Goal: Task Accomplishment & Management: Manage account settings

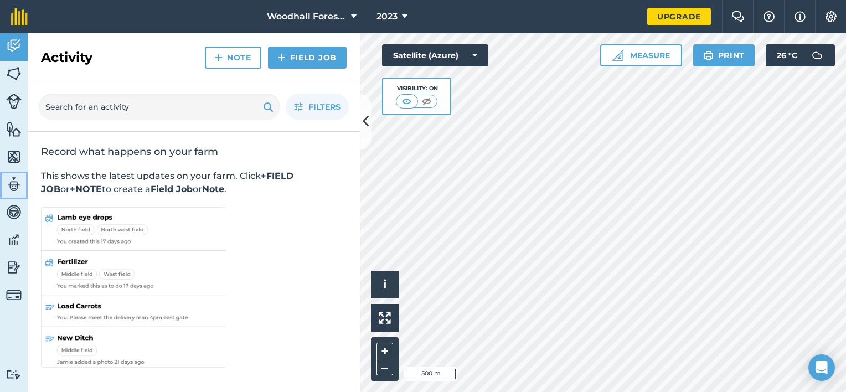
click at [12, 184] on img at bounding box center [14, 184] width 16 height 17
select select "MEMBER"
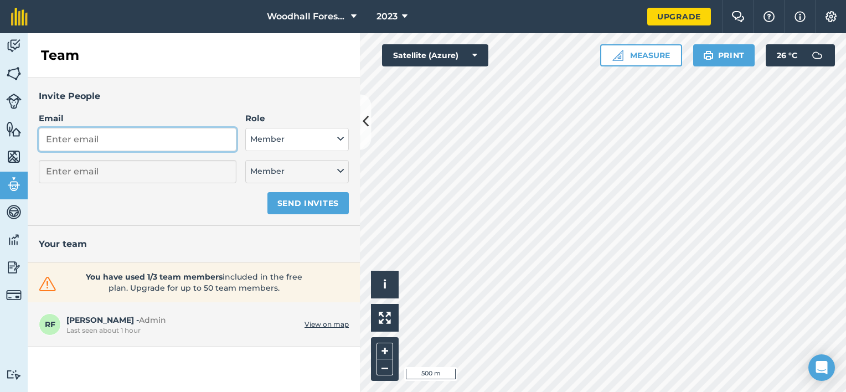
click at [111, 138] on input "Email" at bounding box center [138, 139] width 198 height 23
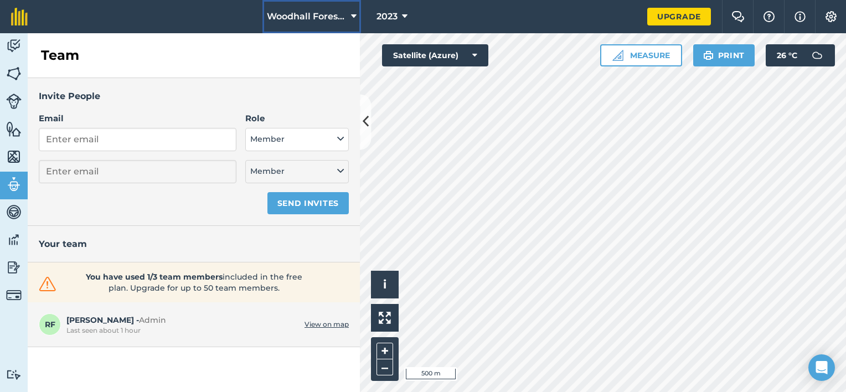
click at [318, 12] on span "Woodhall Forestry" at bounding box center [307, 16] width 80 height 13
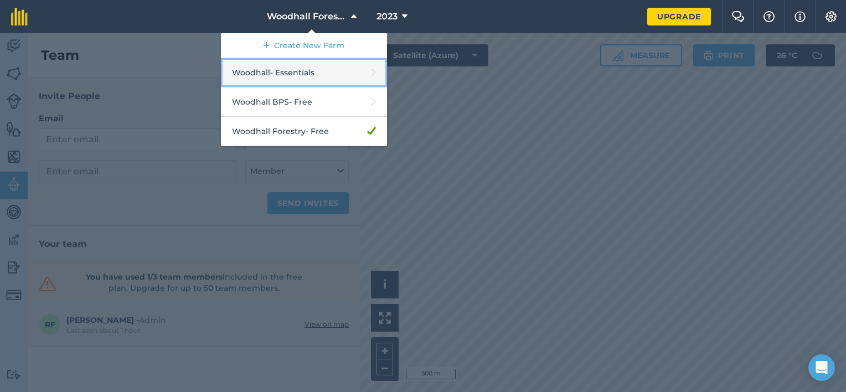
click at [308, 71] on link "Woodhall - Essentials" at bounding box center [304, 72] width 166 height 29
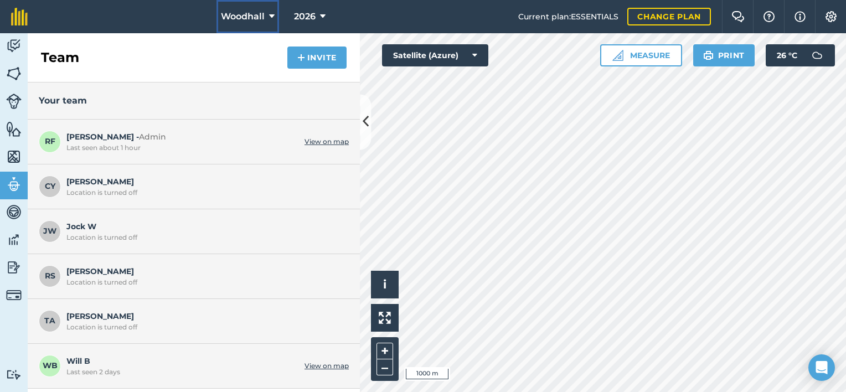
click at [262, 18] on span "Woodhall" at bounding box center [243, 16] width 44 height 13
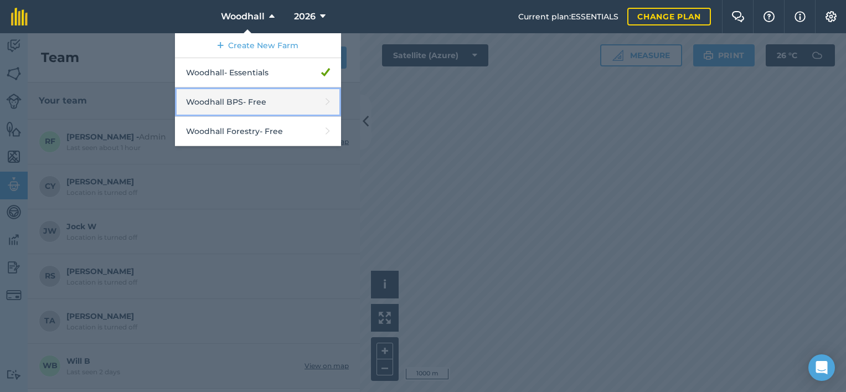
click at [288, 95] on link "Woodhall BPS - Free" at bounding box center [258, 101] width 166 height 29
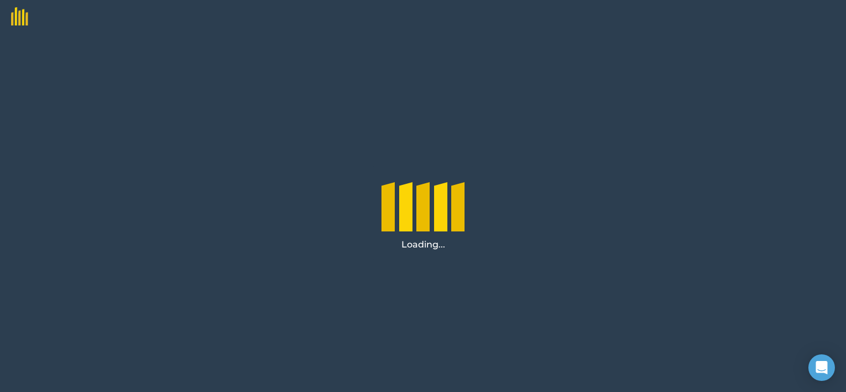
select select "MEMBER"
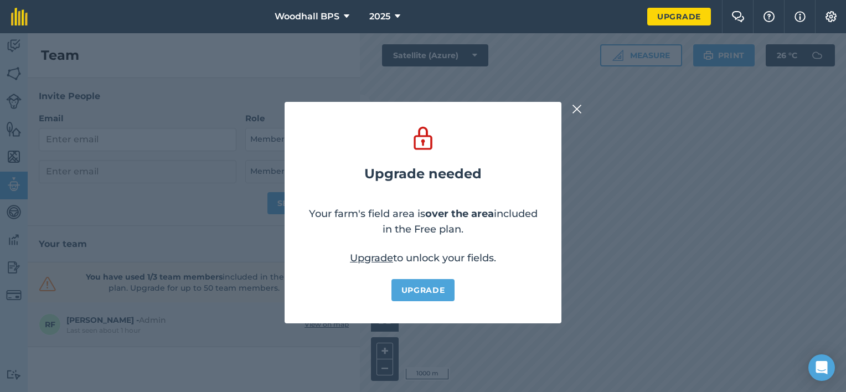
click at [575, 107] on img at bounding box center [577, 108] width 10 height 13
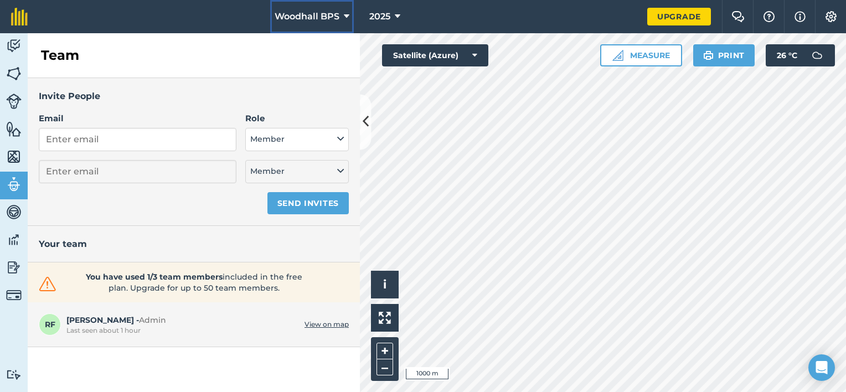
click at [306, 14] on span "Woodhall BPS" at bounding box center [307, 16] width 65 height 13
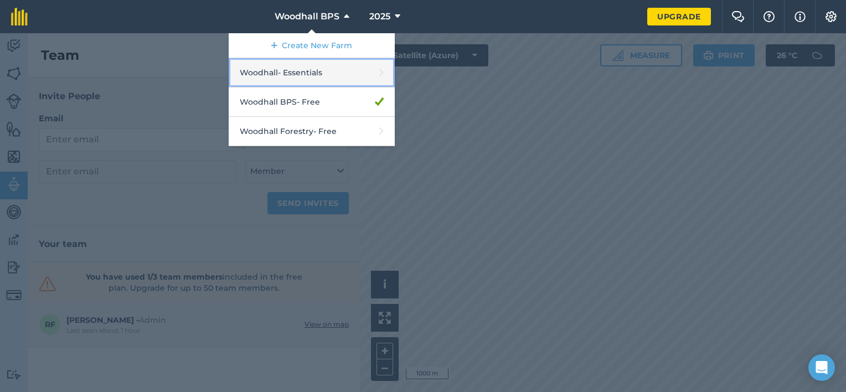
click at [308, 73] on link "Woodhall - Essentials" at bounding box center [312, 72] width 166 height 29
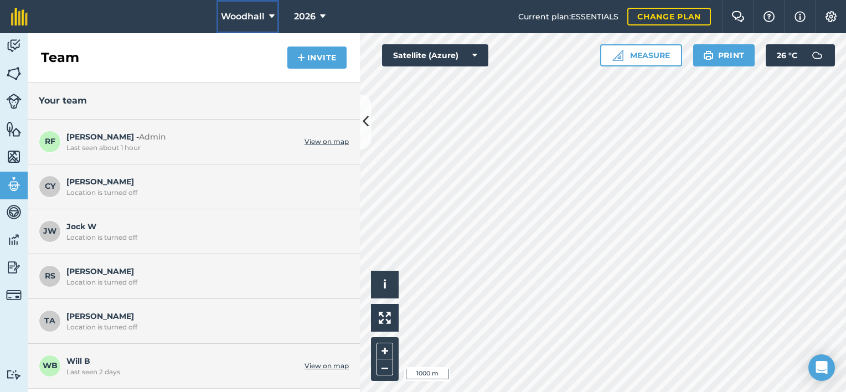
click at [259, 17] on span "Woodhall" at bounding box center [243, 16] width 44 height 13
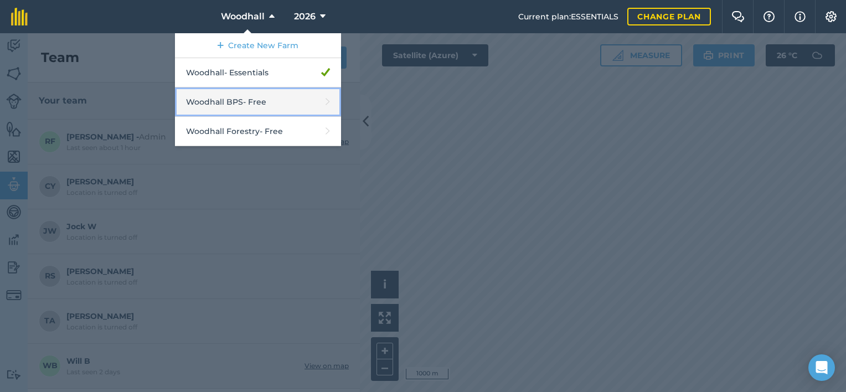
click at [269, 99] on link "Woodhall BPS - Free" at bounding box center [258, 101] width 166 height 29
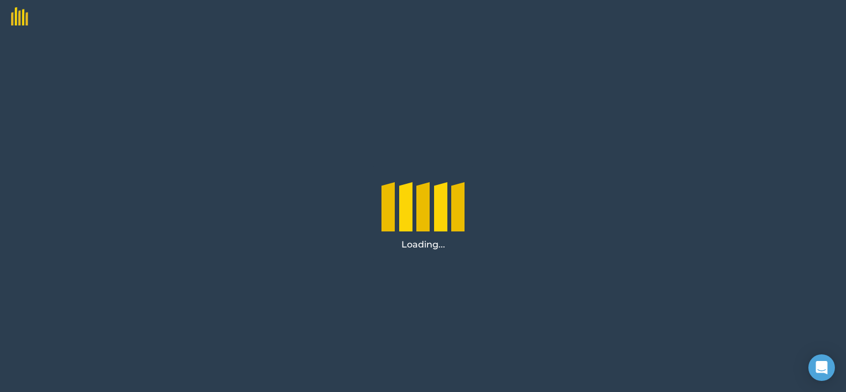
select select "MEMBER"
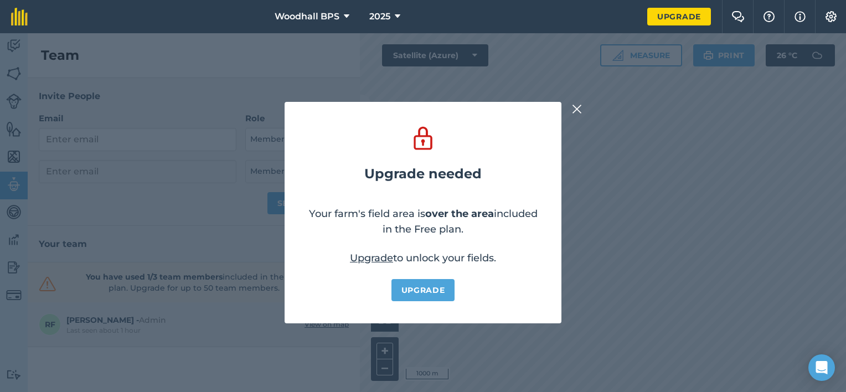
click at [575, 110] on img at bounding box center [577, 108] width 10 height 13
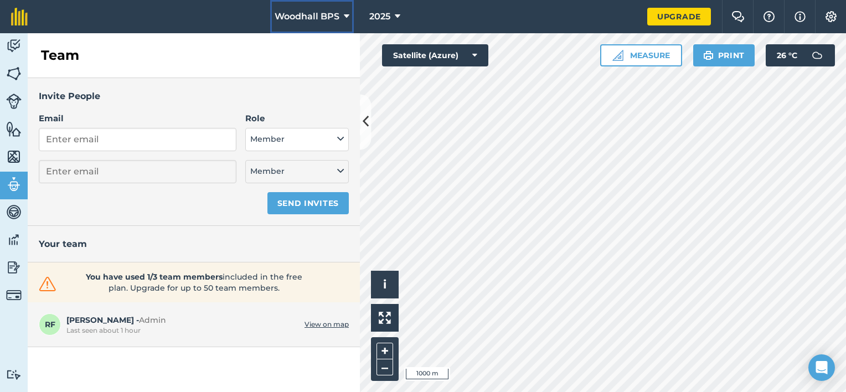
click at [314, 18] on span "Woodhall BPS" at bounding box center [307, 16] width 65 height 13
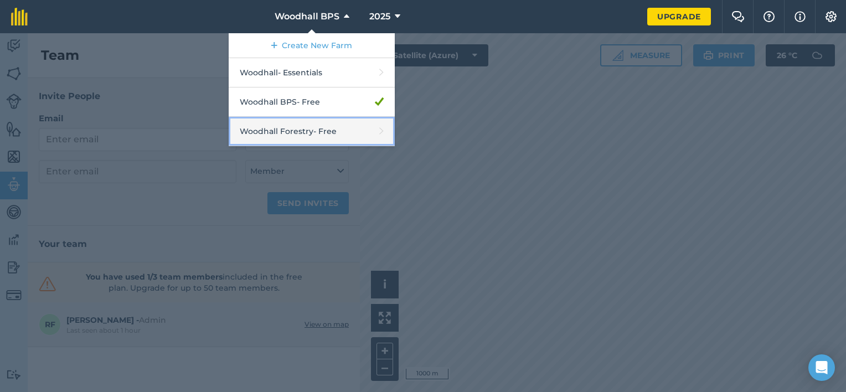
click at [316, 129] on link "Woodhall Forestry - Free" at bounding box center [312, 131] width 166 height 29
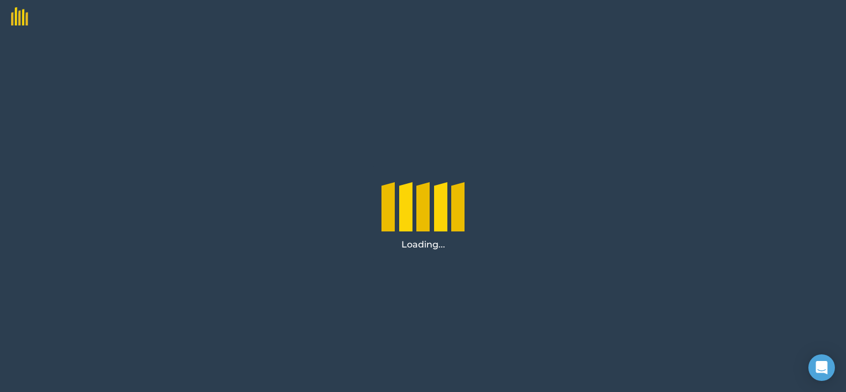
select select "MEMBER"
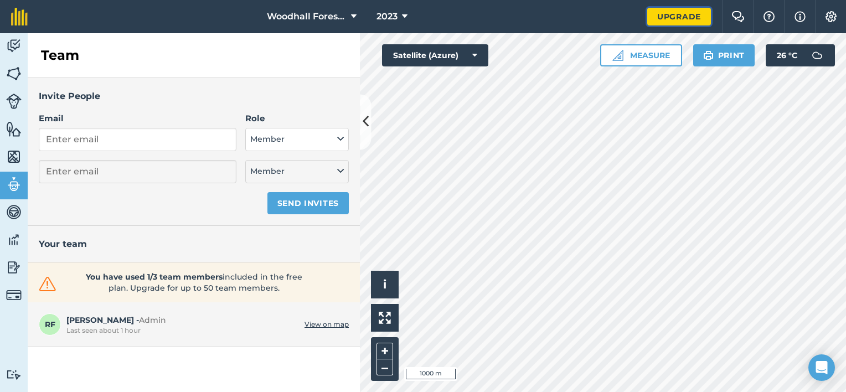
click at [685, 14] on link "Upgrade" at bounding box center [679, 17] width 64 height 18
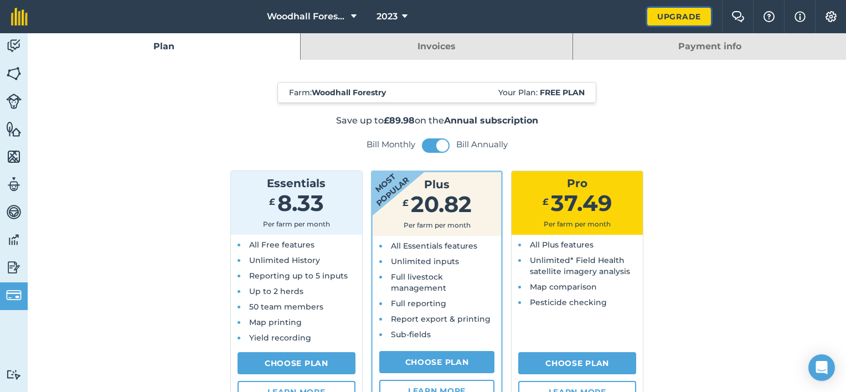
scroll to position [55, 0]
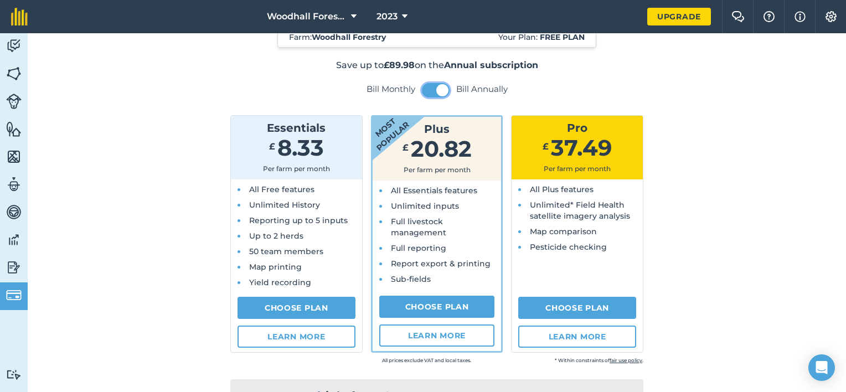
click at [437, 91] on span at bounding box center [442, 90] width 12 height 12
click at [425, 91] on span at bounding box center [429, 90] width 12 height 12
click at [465, 332] on link "Learn more" at bounding box center [437, 335] width 116 height 22
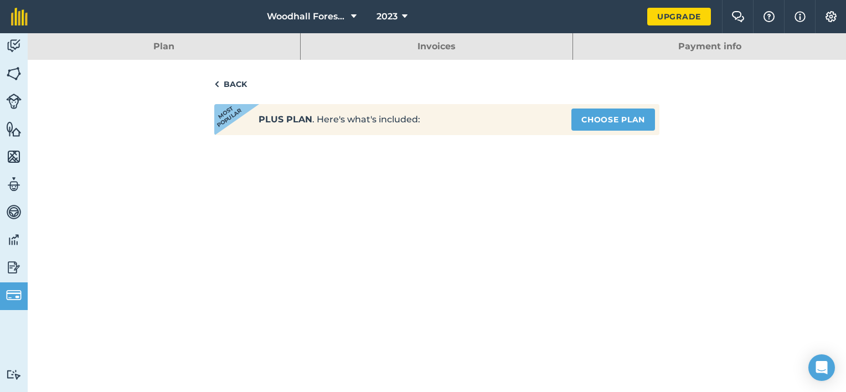
click at [203, 53] on link "Plan" at bounding box center [164, 46] width 272 height 27
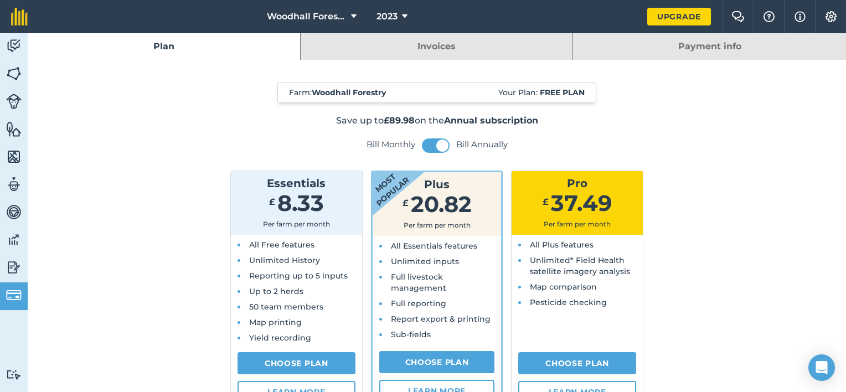
click at [453, 48] on link "Invoices" at bounding box center [437, 46] width 272 height 27
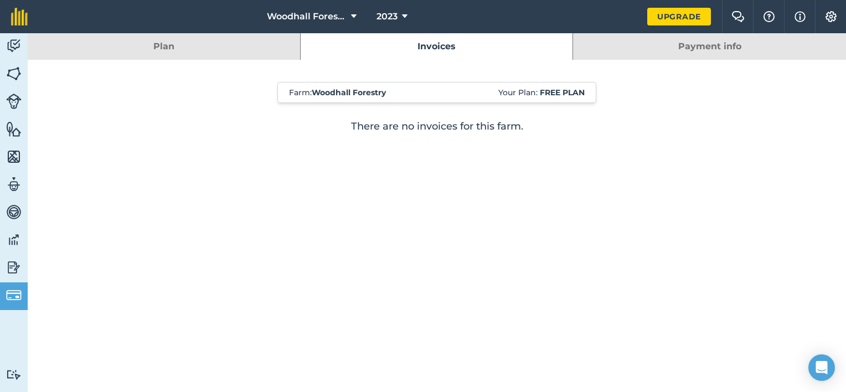
click at [174, 49] on link "Plan" at bounding box center [164, 46] width 272 height 27
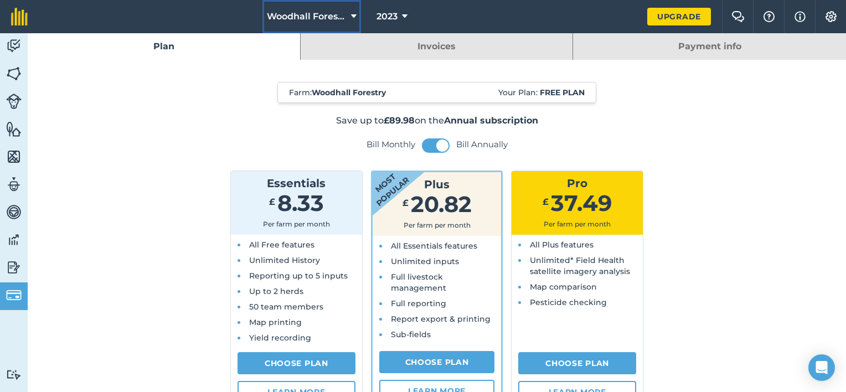
click at [314, 17] on span "Woodhall Forestry" at bounding box center [307, 16] width 80 height 13
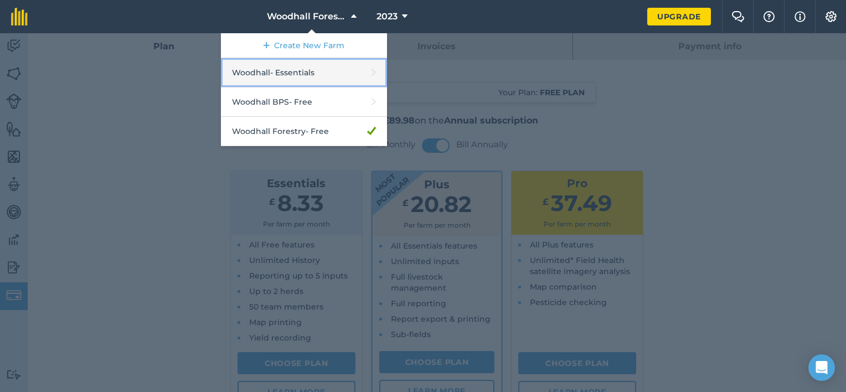
click at [311, 71] on link "Woodhall - Essentials" at bounding box center [304, 72] width 166 height 29
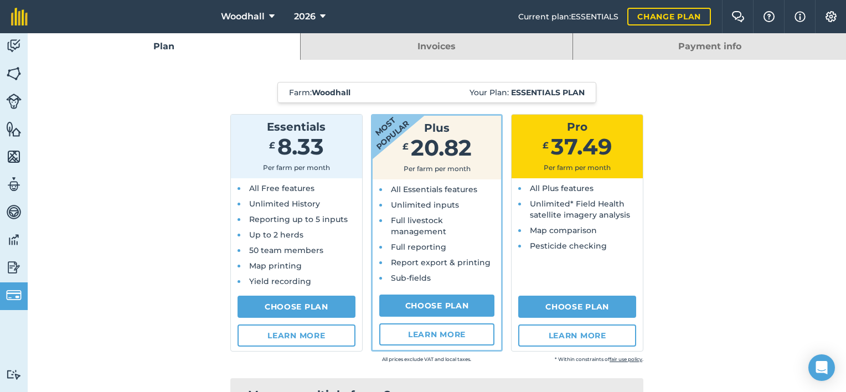
click at [478, 42] on link "Invoices" at bounding box center [437, 46] width 272 height 27
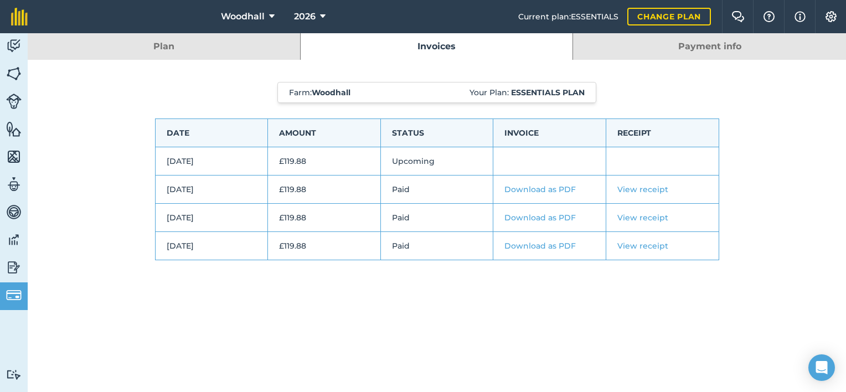
click at [232, 47] on link "Plan" at bounding box center [164, 46] width 272 height 27
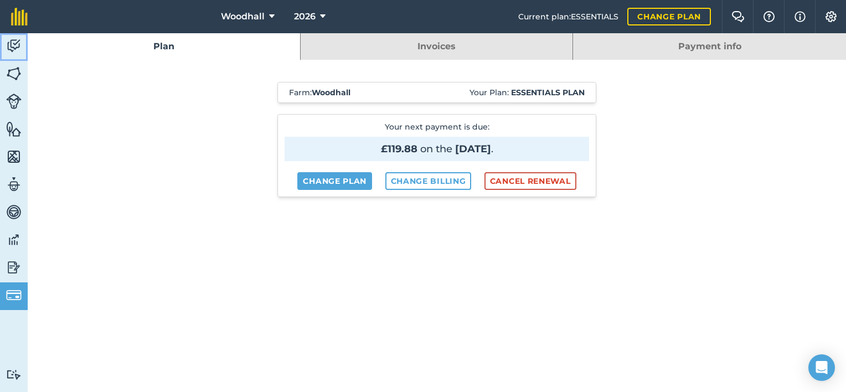
click at [14, 44] on img at bounding box center [14, 46] width 16 height 17
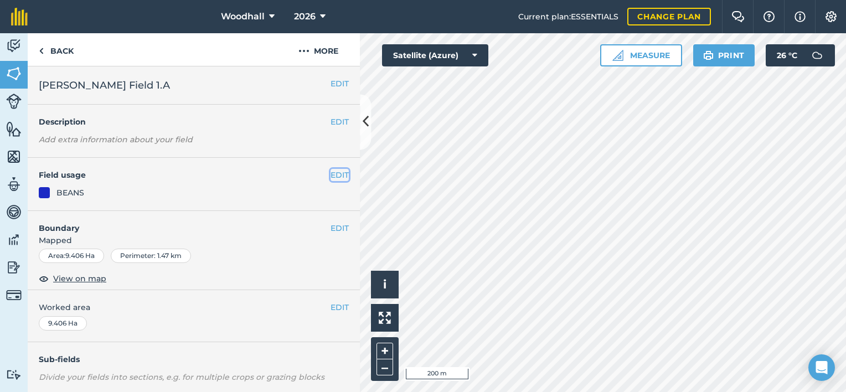
click at [331, 175] on button "EDIT" at bounding box center [340, 175] width 18 height 12
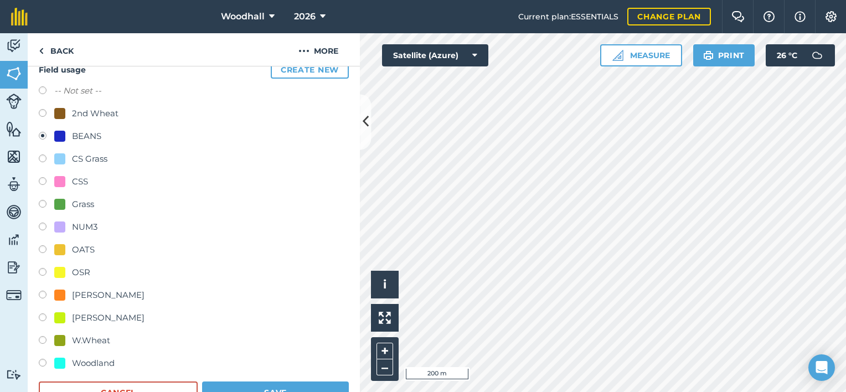
scroll to position [111, 0]
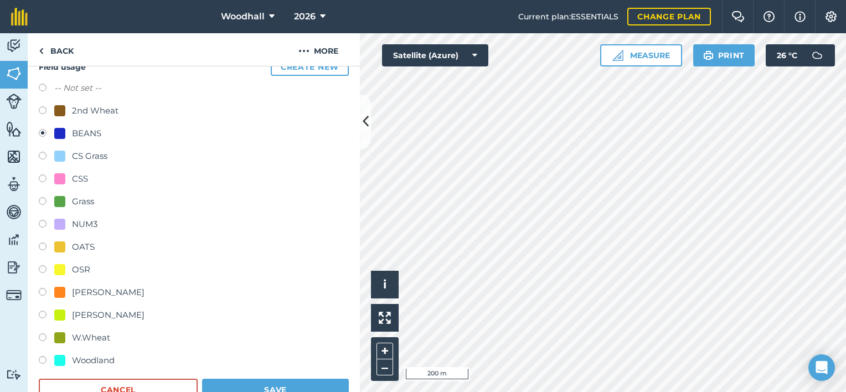
click at [100, 337] on div "W.Wheat" at bounding box center [91, 337] width 38 height 13
radio input "true"
radio input "false"
click at [283, 385] on button "Save" at bounding box center [275, 390] width 147 height 22
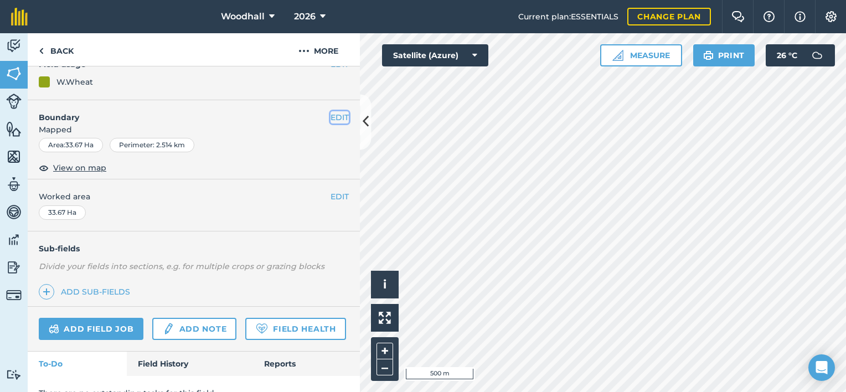
click at [331, 117] on button "EDIT" at bounding box center [340, 117] width 18 height 12
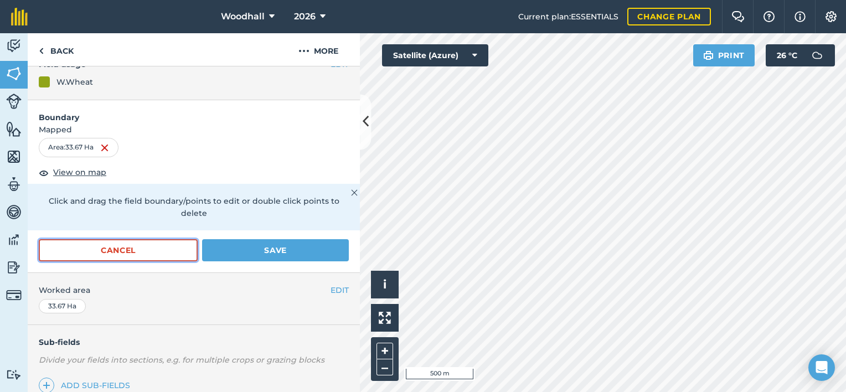
click at [168, 252] on button "Cancel" at bounding box center [118, 250] width 159 height 22
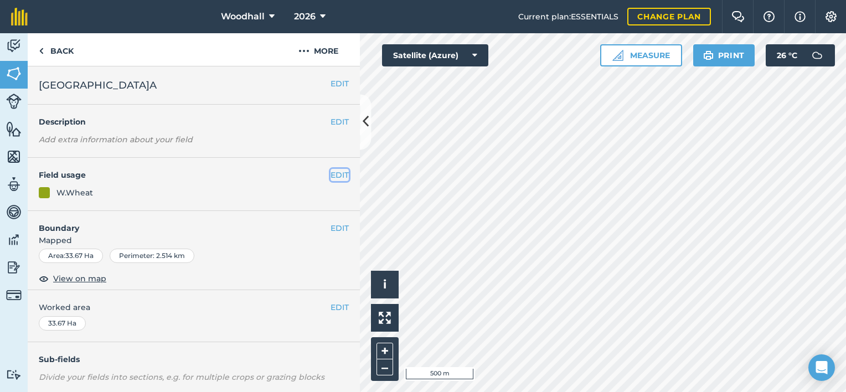
click at [331, 172] on button "EDIT" at bounding box center [340, 175] width 18 height 12
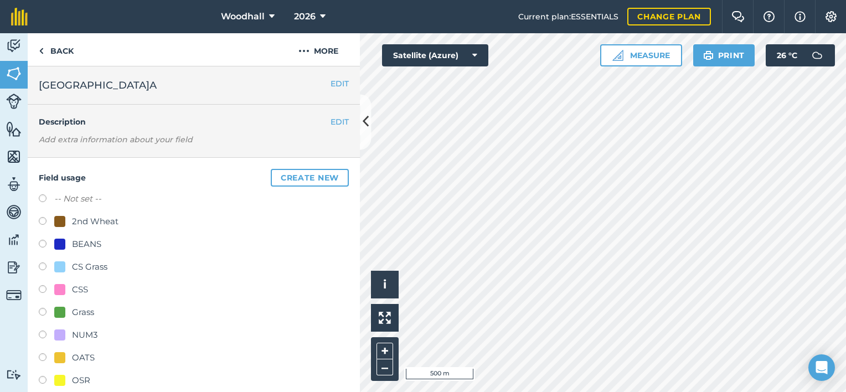
click at [79, 218] on div "2nd Wheat" at bounding box center [95, 221] width 47 height 13
radio input "true"
radio input "false"
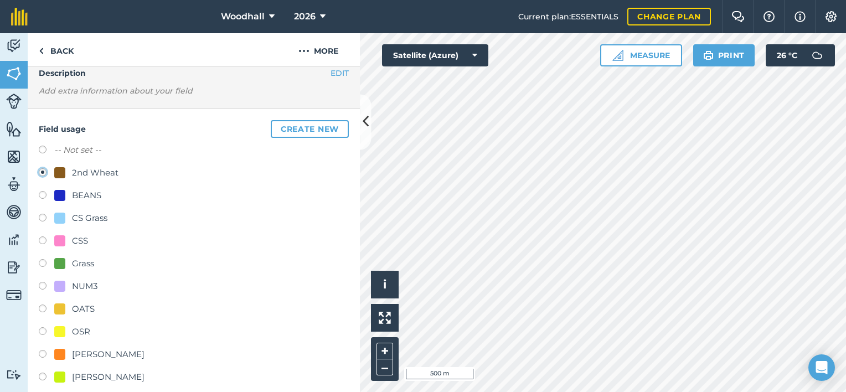
scroll to position [111, 0]
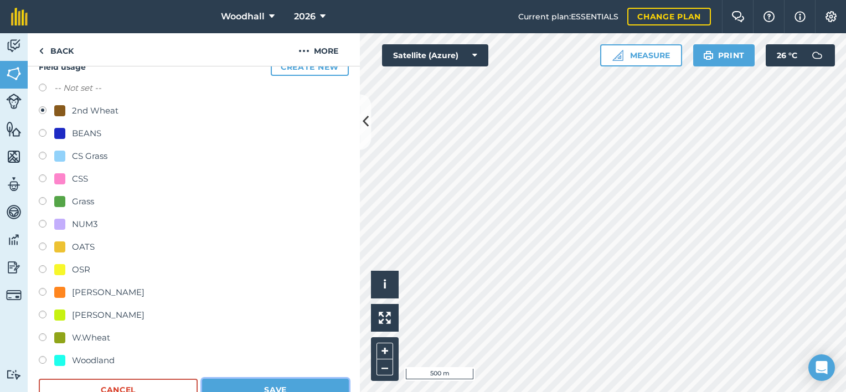
click at [282, 388] on button "Save" at bounding box center [275, 390] width 147 height 22
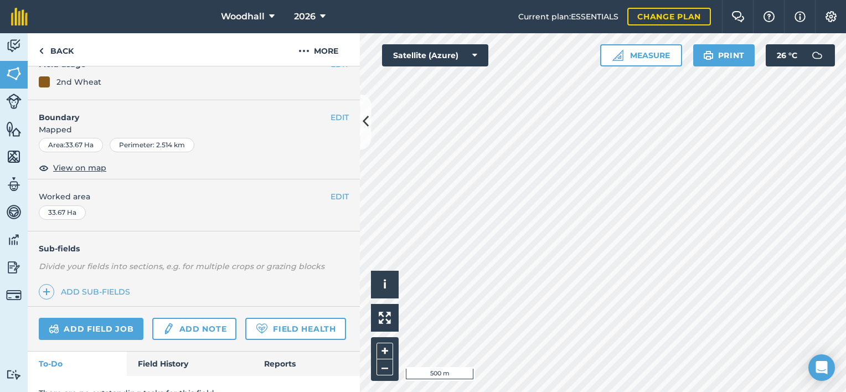
scroll to position [0, 0]
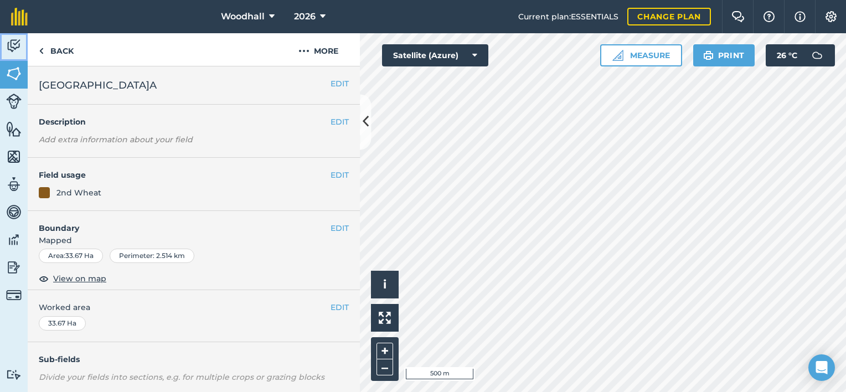
click at [14, 44] on img at bounding box center [14, 46] width 16 height 17
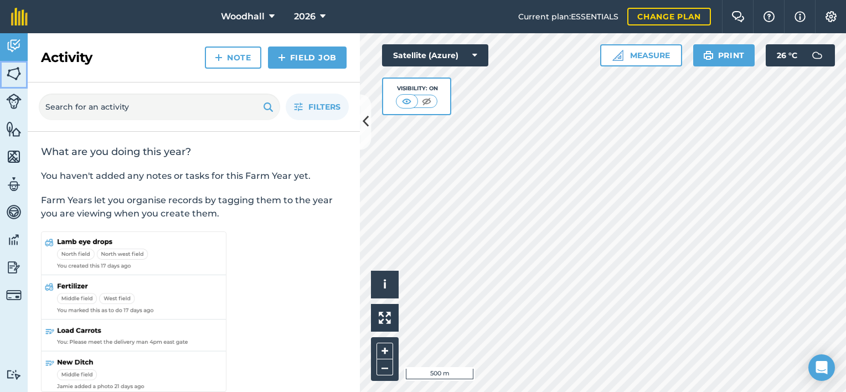
click at [13, 73] on img at bounding box center [14, 73] width 16 height 17
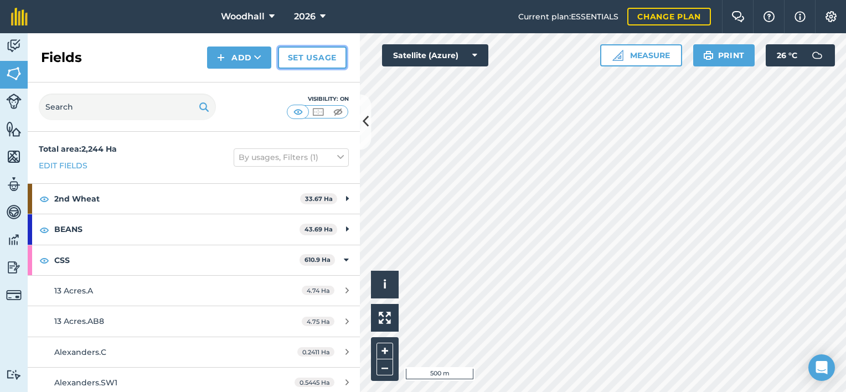
click at [303, 59] on link "Set usage" at bounding box center [312, 58] width 69 height 22
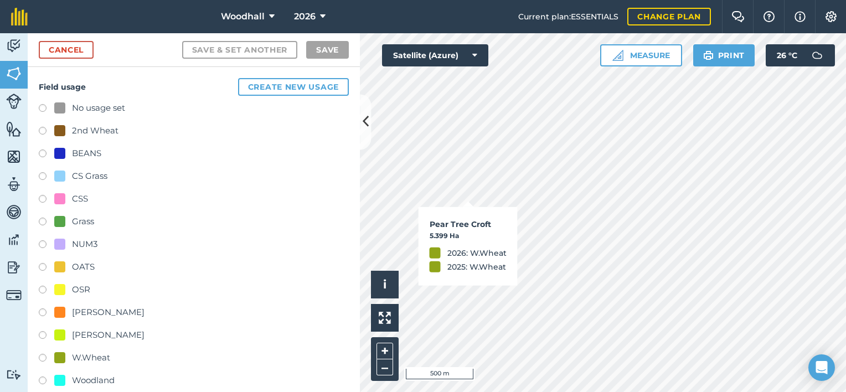
checkbox input "true"
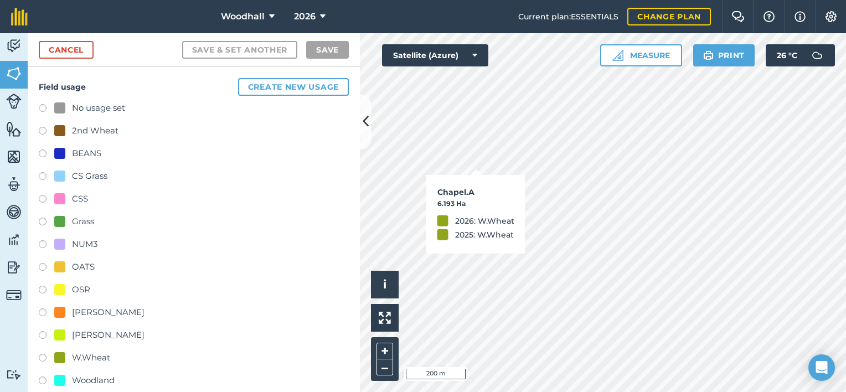
checkbox input "true"
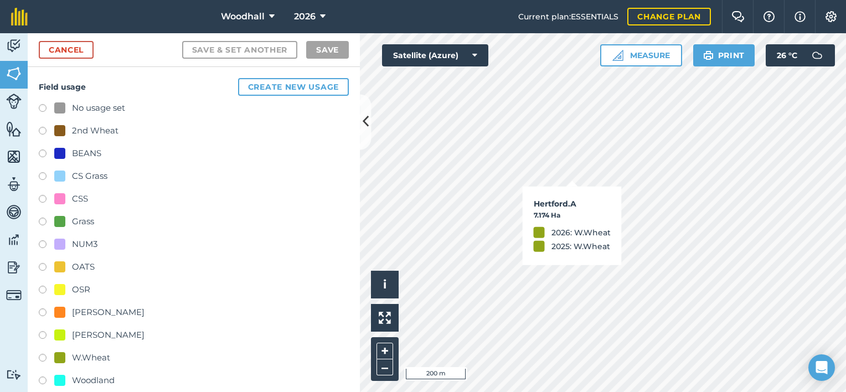
checkbox input "true"
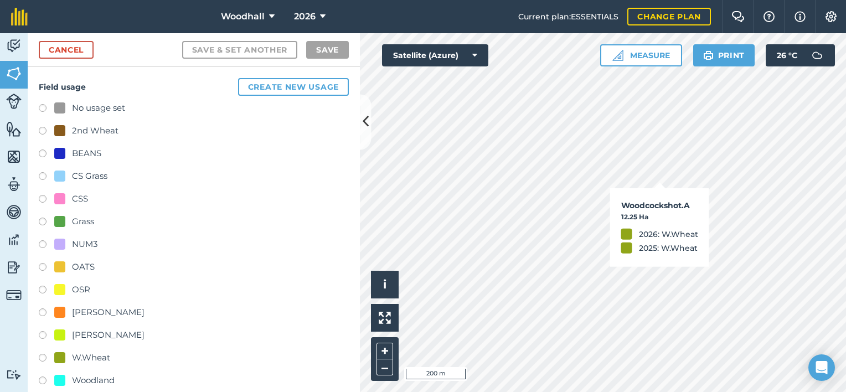
checkbox input "true"
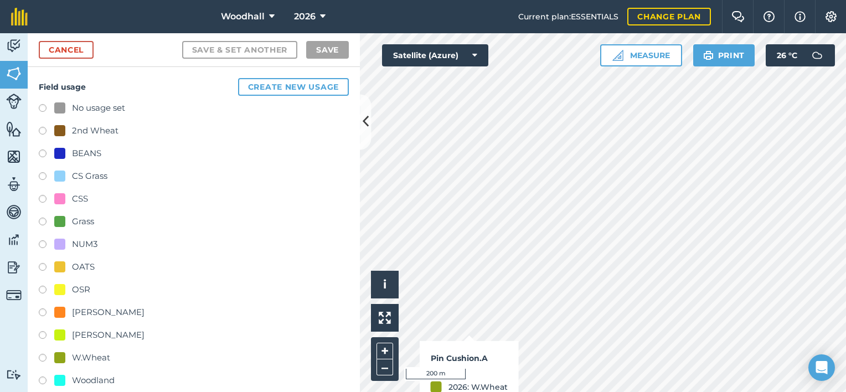
checkbox input "true"
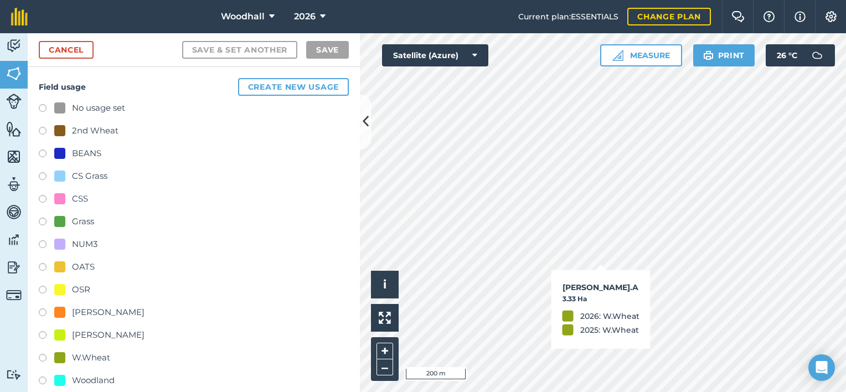
checkbox input "true"
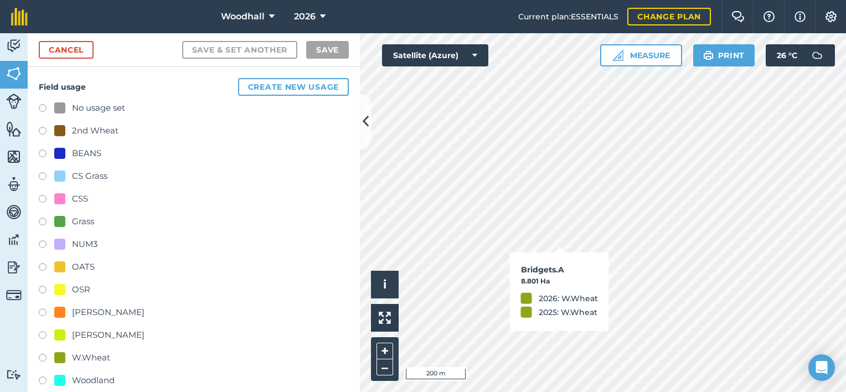
checkbox input "true"
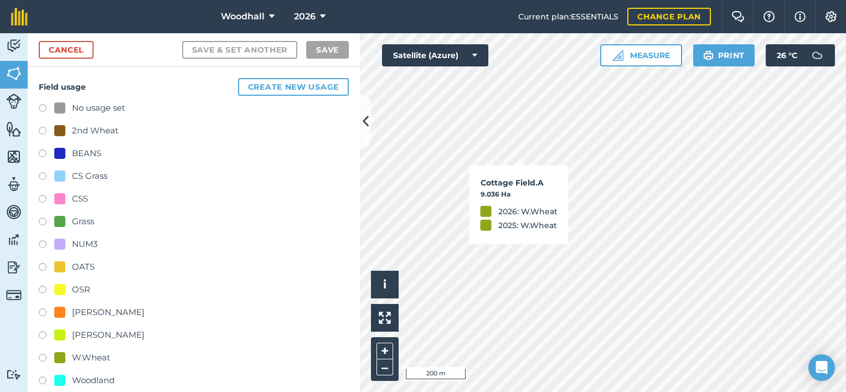
checkbox input "true"
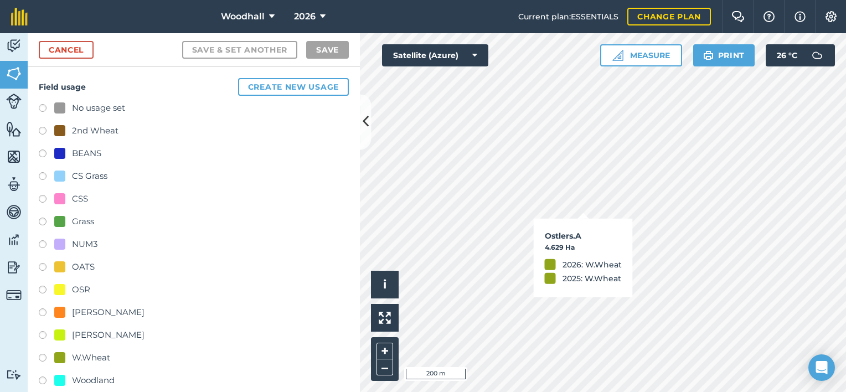
checkbox input "true"
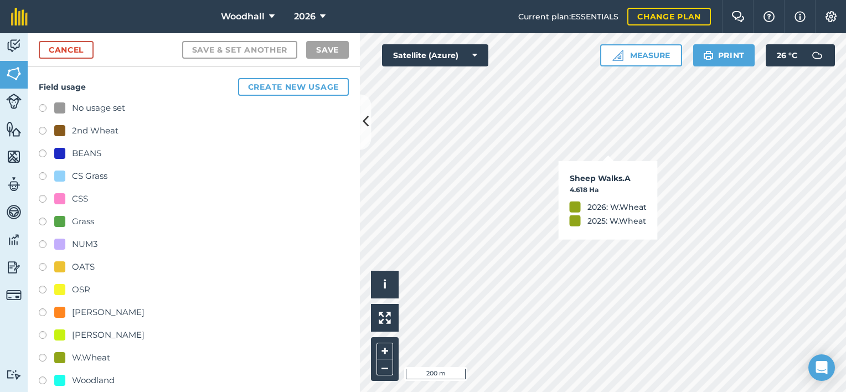
checkbox input "true"
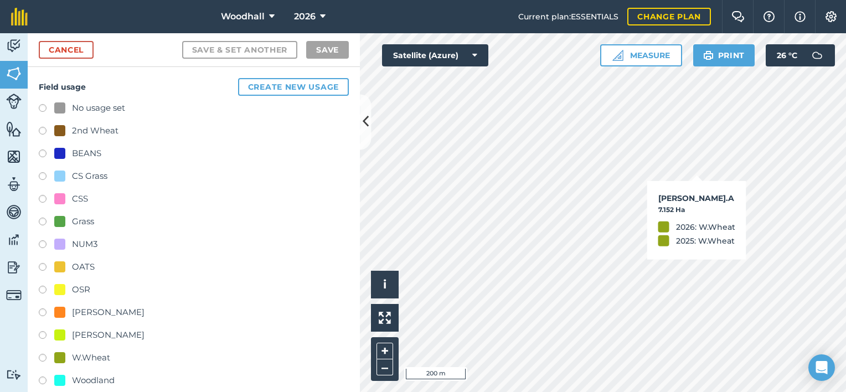
checkbox input "true"
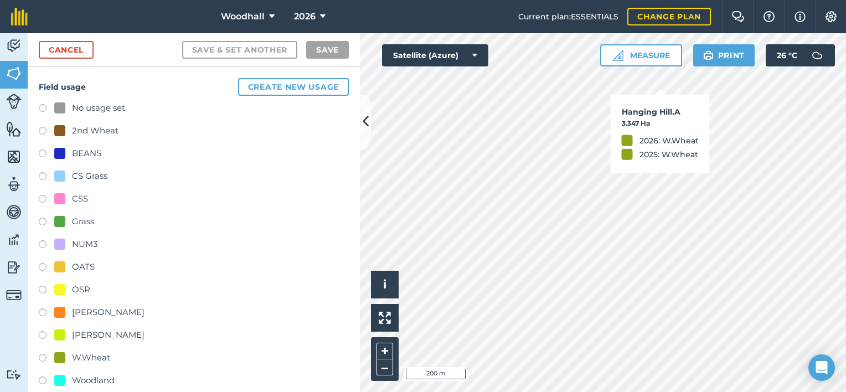
checkbox input "true"
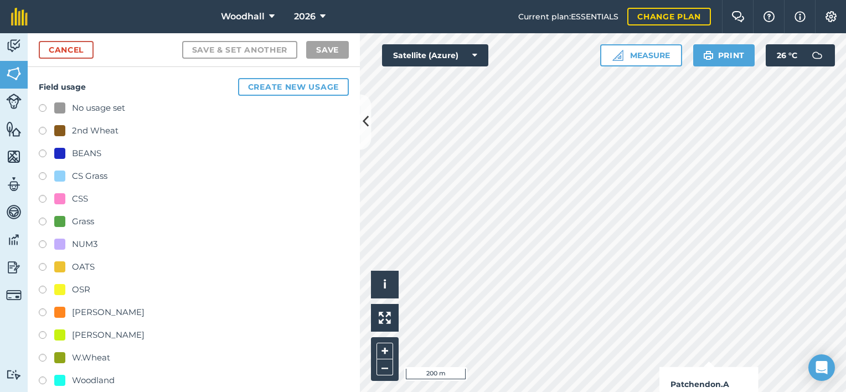
checkbox input "true"
click at [95, 128] on div "2nd Wheat" at bounding box center [95, 130] width 47 height 13
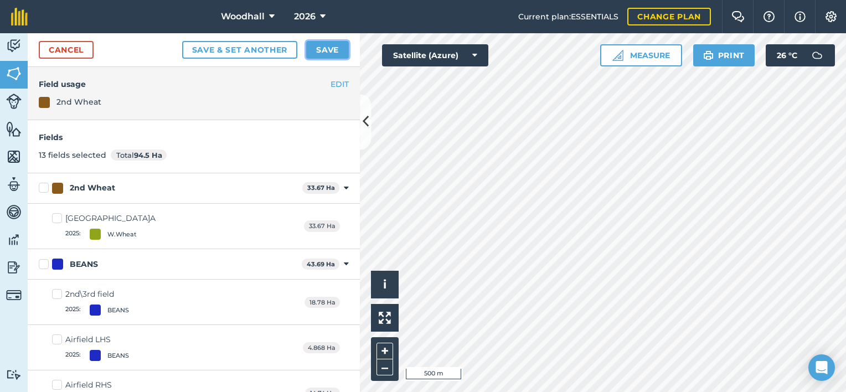
click at [328, 50] on button "Save" at bounding box center [327, 50] width 43 height 18
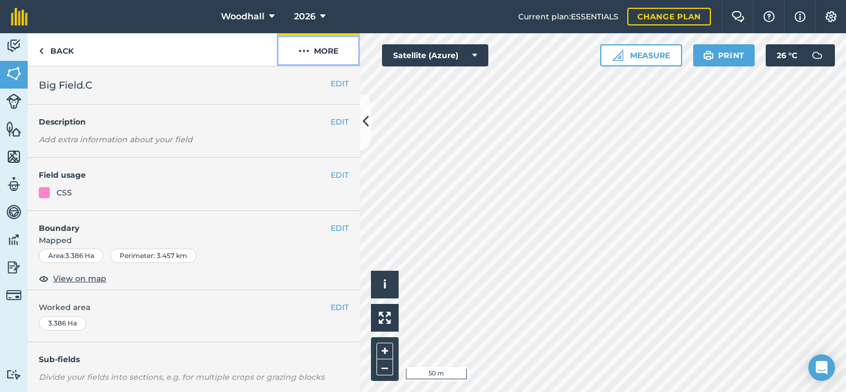
click at [321, 51] on button "More" at bounding box center [318, 49] width 83 height 33
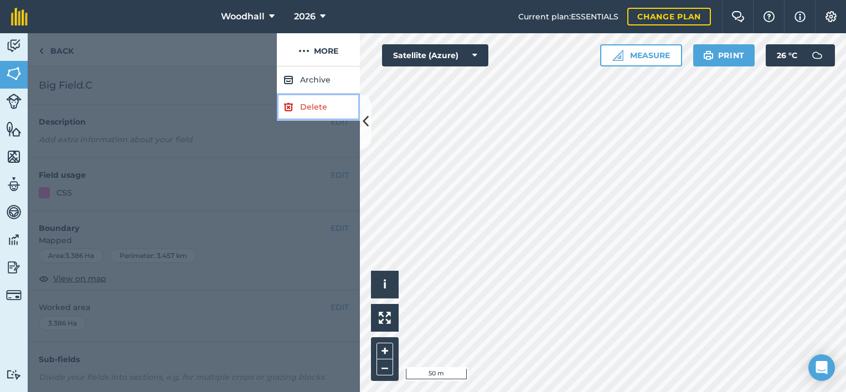
click at [318, 104] on link "Delete" at bounding box center [318, 107] width 83 height 27
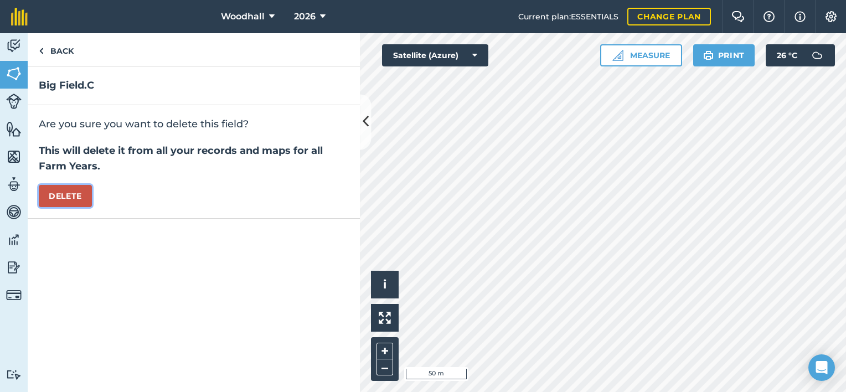
click at [75, 193] on button "Delete" at bounding box center [65, 196] width 53 height 22
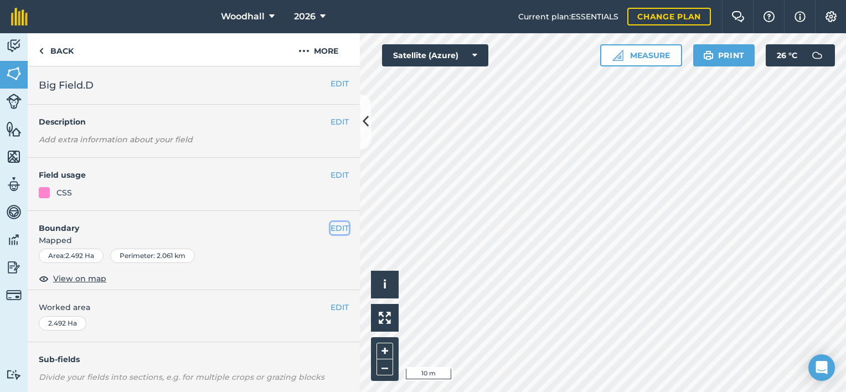
click at [331, 224] on button "EDIT" at bounding box center [340, 228] width 18 height 12
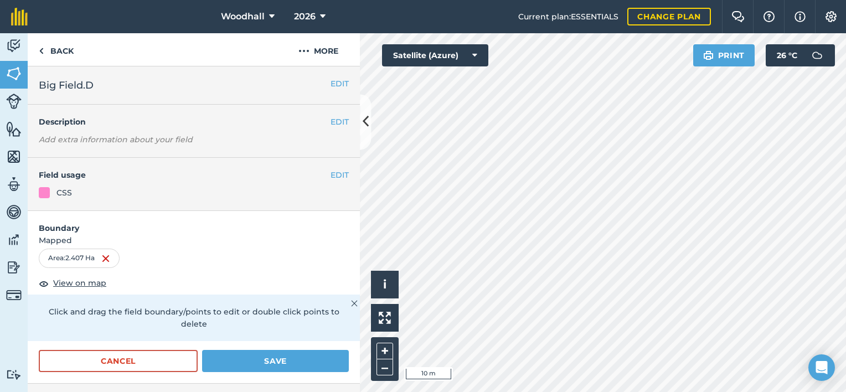
click at [571, 391] on html "Woodhall 2026 Current plan : ESSENTIALS Change plan Farm Chat Help Info Setting…" at bounding box center [423, 196] width 846 height 392
click at [430, 391] on html "Woodhall 2026 Current plan : ESSENTIALS Change plan Farm Chat Help Info Setting…" at bounding box center [423, 196] width 846 height 392
click at [314, 360] on button "Save" at bounding box center [275, 361] width 147 height 22
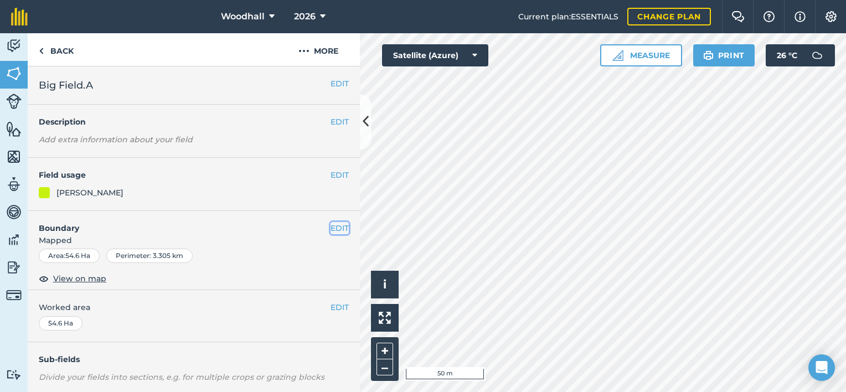
click at [331, 226] on button "EDIT" at bounding box center [340, 228] width 18 height 12
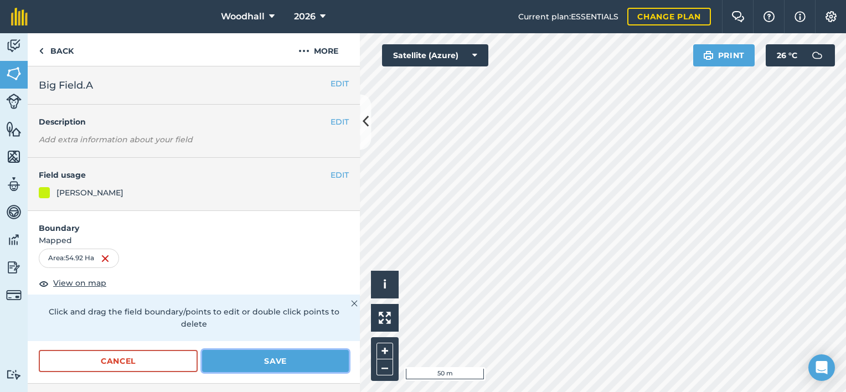
click at [258, 361] on button "Save" at bounding box center [275, 361] width 147 height 22
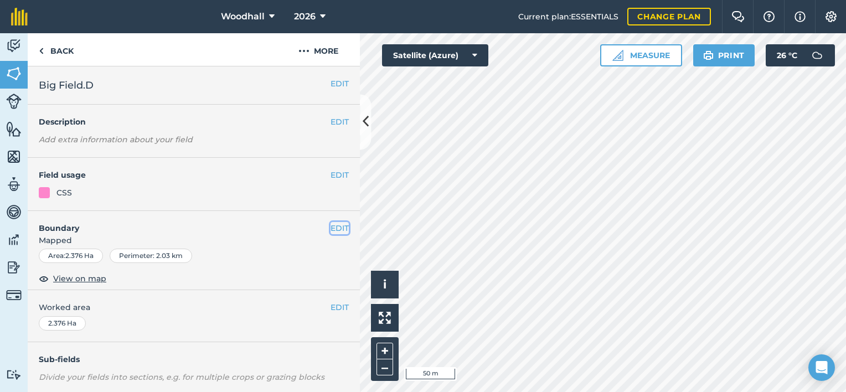
click at [331, 223] on button "EDIT" at bounding box center [340, 228] width 18 height 12
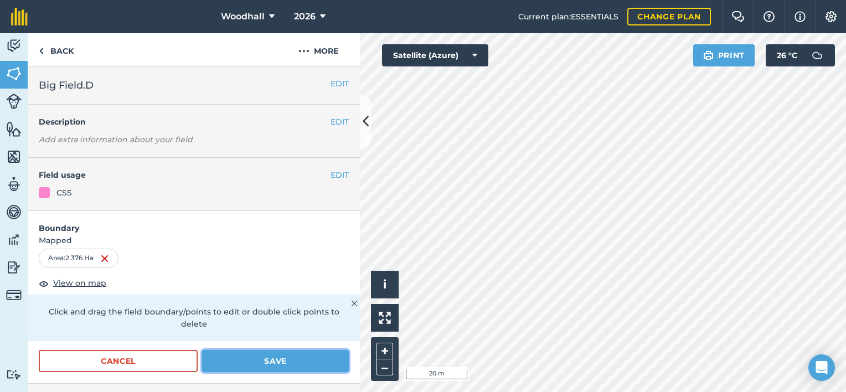
click at [303, 359] on button "Save" at bounding box center [275, 361] width 147 height 22
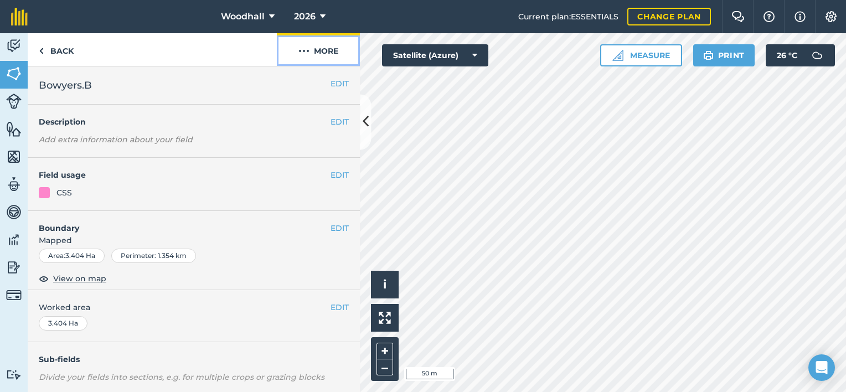
click at [321, 50] on button "More" at bounding box center [318, 49] width 83 height 33
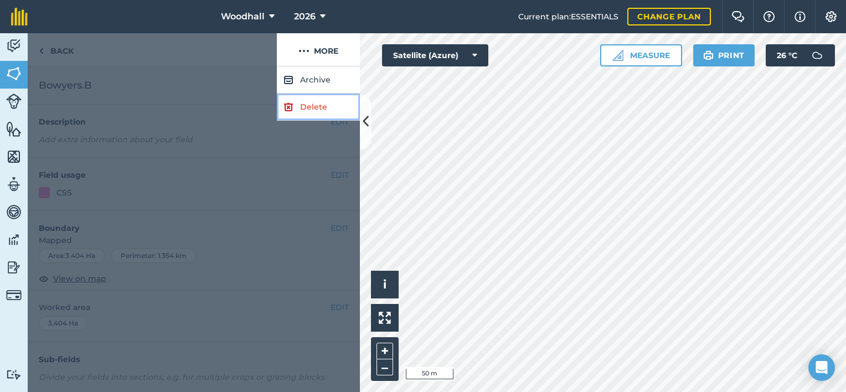
click at [316, 104] on link "Delete" at bounding box center [318, 107] width 83 height 27
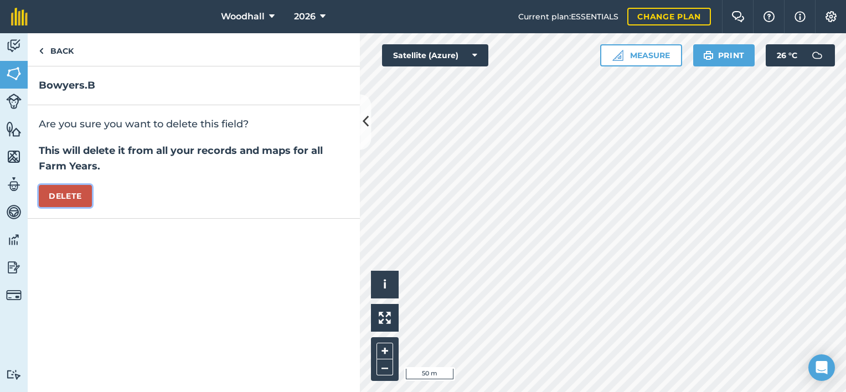
click at [64, 195] on button "Delete" at bounding box center [65, 196] width 53 height 22
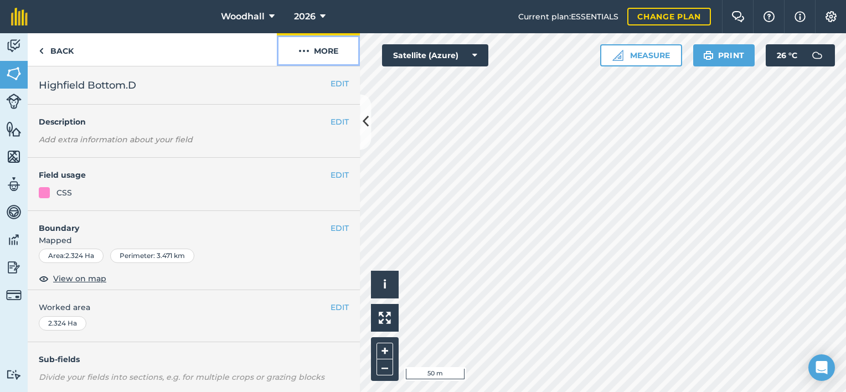
click at [309, 47] on img at bounding box center [303, 50] width 11 height 13
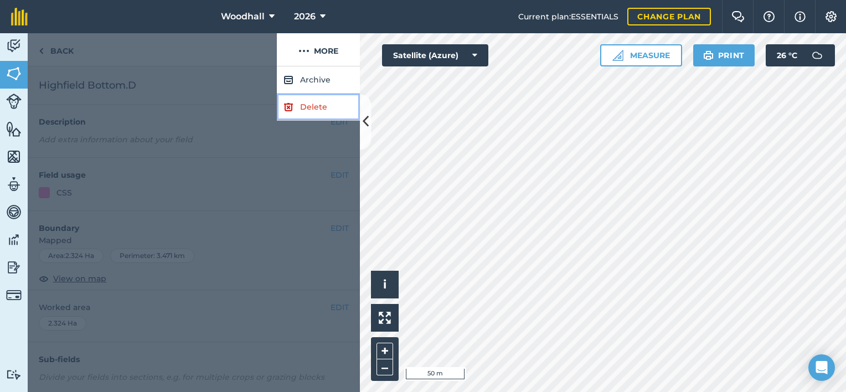
click at [319, 105] on link "Delete" at bounding box center [318, 107] width 83 height 27
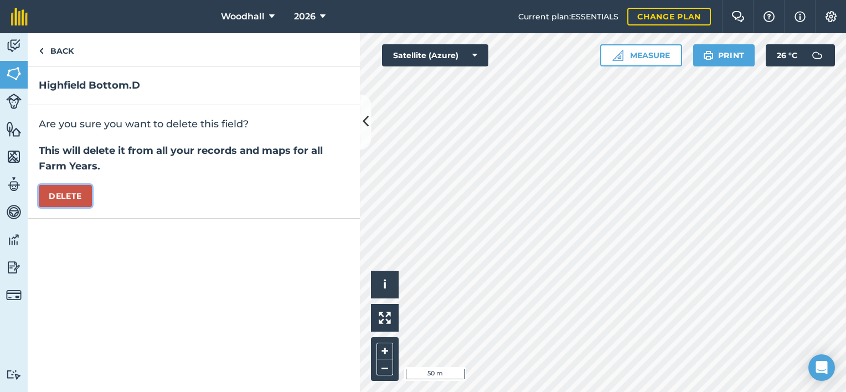
click at [75, 194] on button "Delete" at bounding box center [65, 196] width 53 height 22
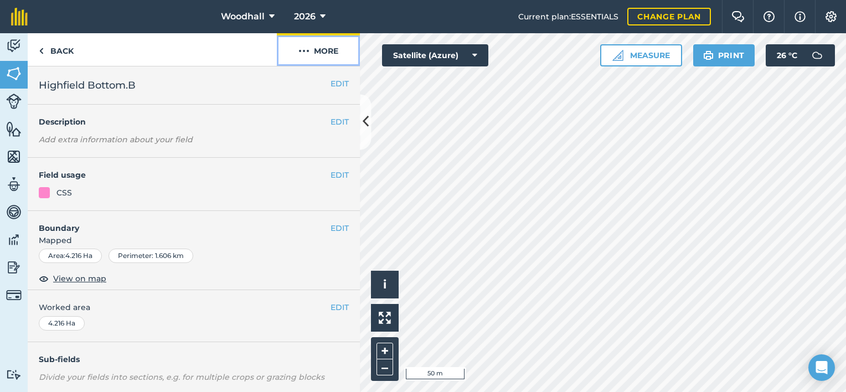
click at [317, 45] on button "More" at bounding box center [318, 49] width 83 height 33
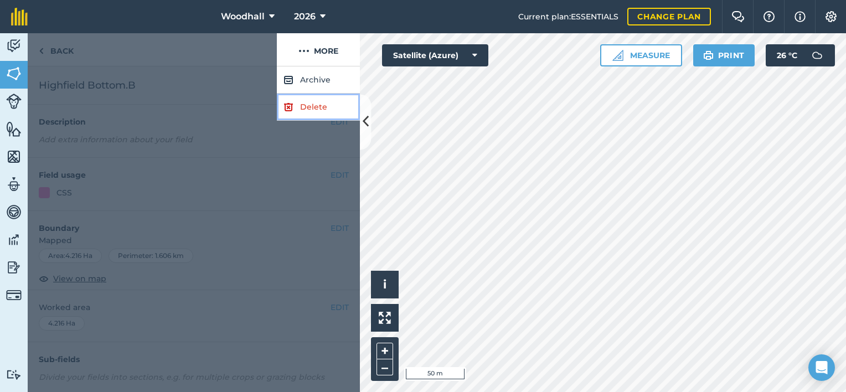
click at [315, 106] on link "Delete" at bounding box center [318, 107] width 83 height 27
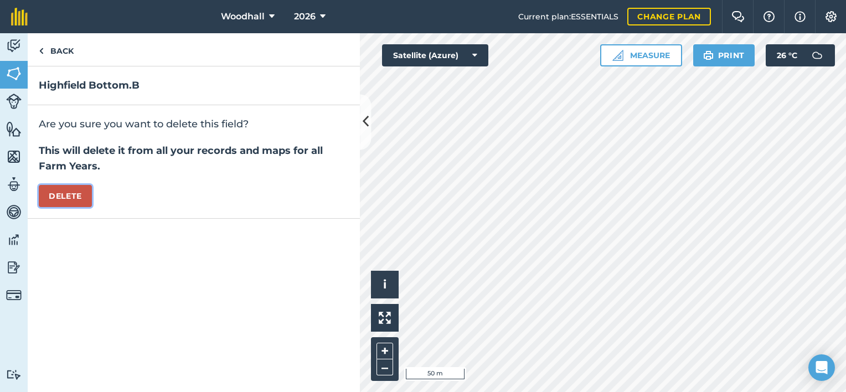
click at [77, 193] on button "Delete" at bounding box center [65, 196] width 53 height 22
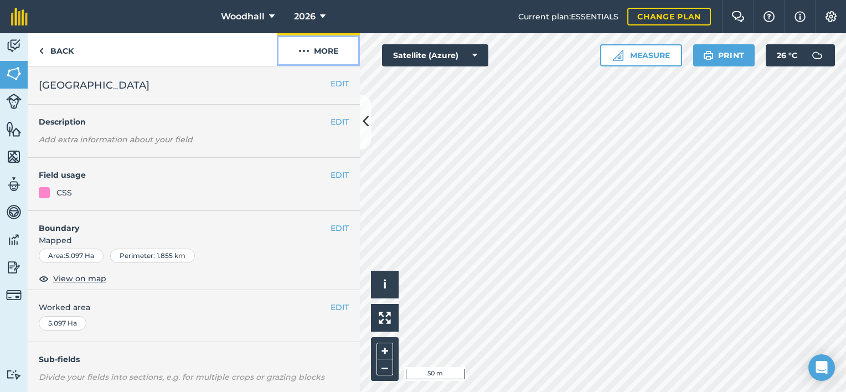
click at [310, 47] on button "More" at bounding box center [318, 49] width 83 height 33
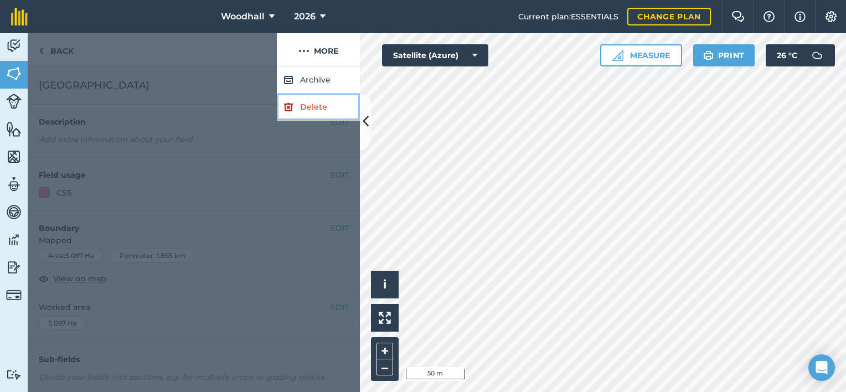
click at [317, 108] on link "Delete" at bounding box center [318, 107] width 83 height 27
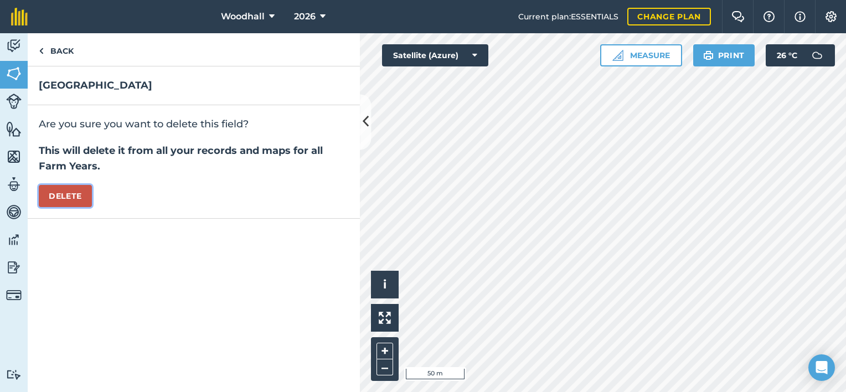
click at [80, 195] on button "Delete" at bounding box center [65, 196] width 53 height 22
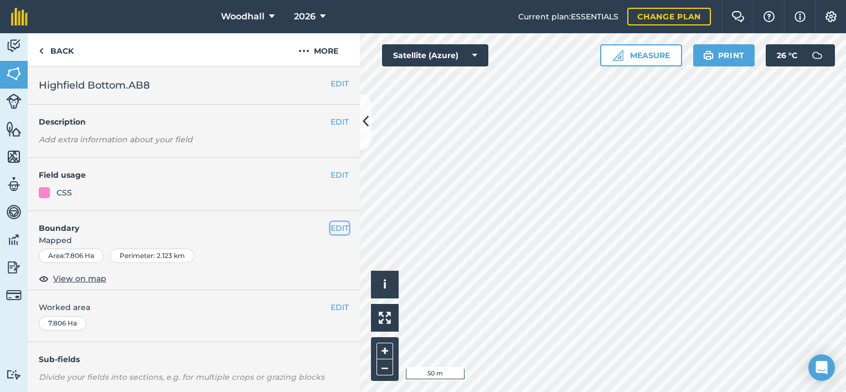
click at [331, 224] on button "EDIT" at bounding box center [340, 228] width 18 height 12
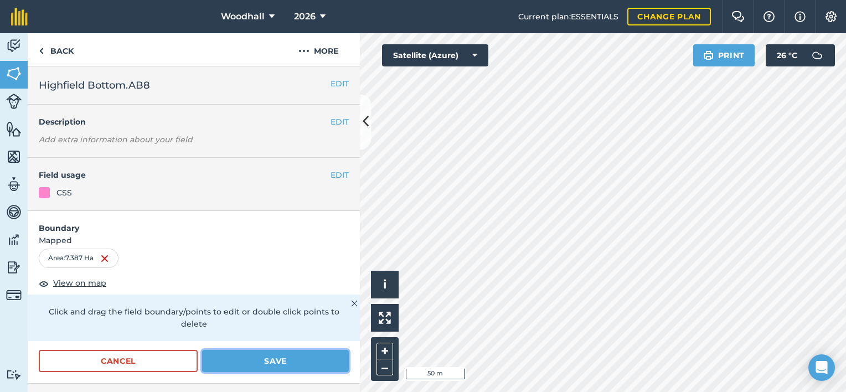
click at [290, 359] on button "Save" at bounding box center [275, 361] width 147 height 22
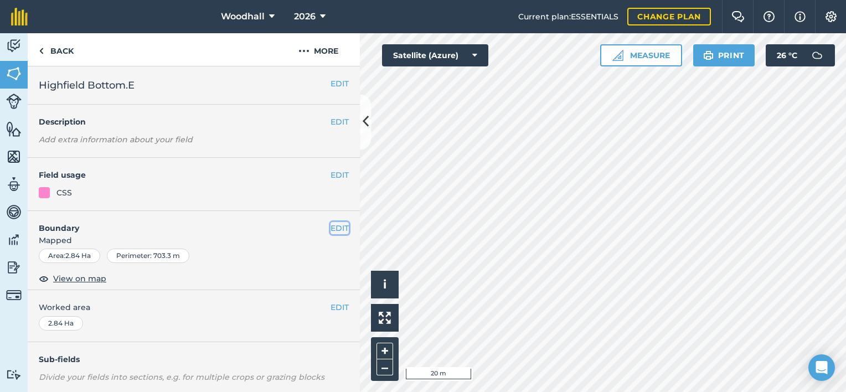
click at [331, 227] on button "EDIT" at bounding box center [340, 228] width 18 height 12
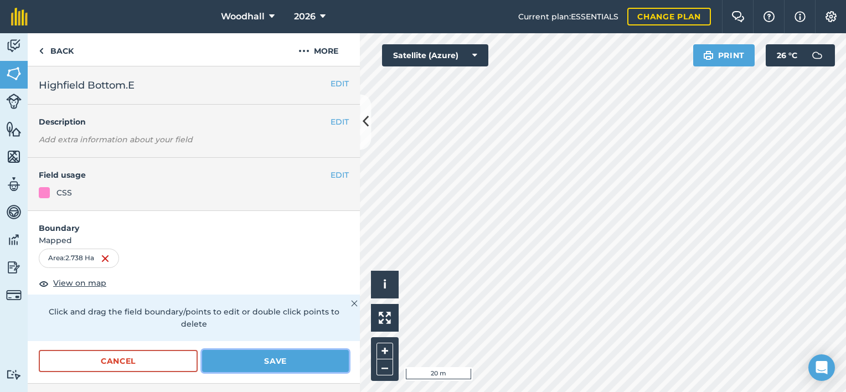
click at [269, 362] on button "Save" at bounding box center [275, 361] width 147 height 22
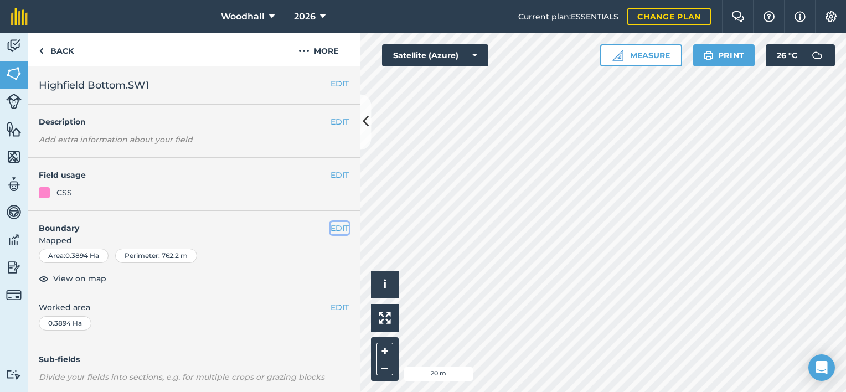
click at [331, 226] on button "EDIT" at bounding box center [340, 228] width 18 height 12
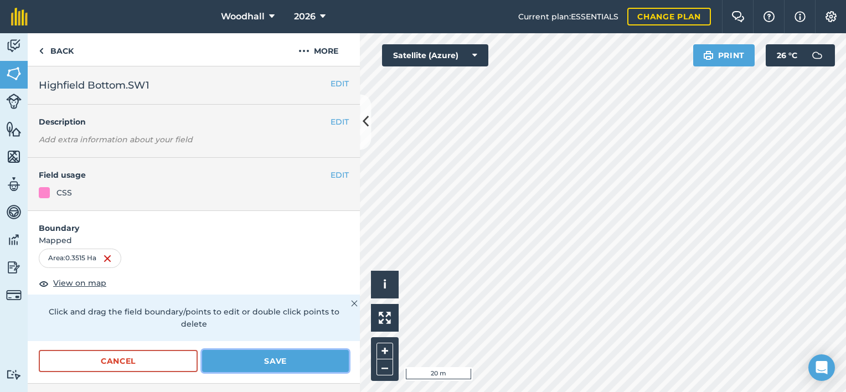
click at [264, 355] on button "Save" at bounding box center [275, 361] width 147 height 22
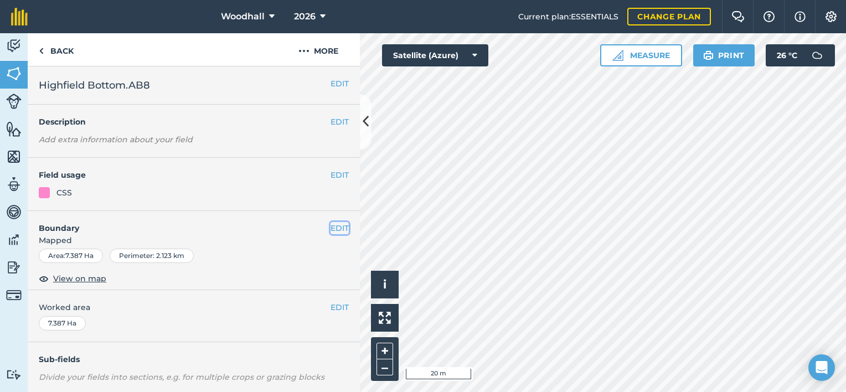
click at [331, 224] on button "EDIT" at bounding box center [340, 228] width 18 height 12
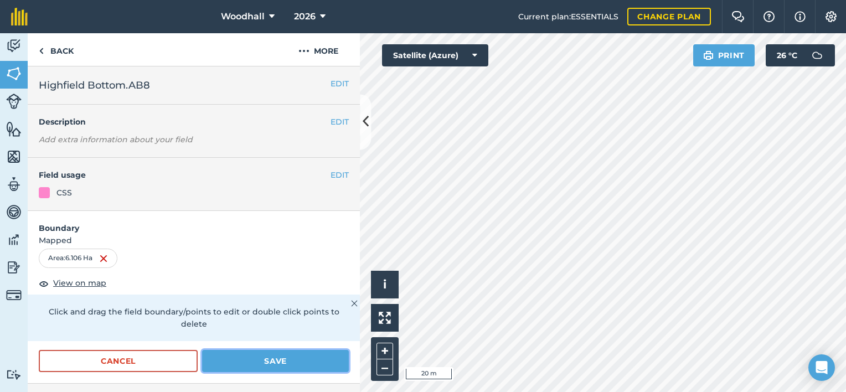
click at [326, 353] on button "Save" at bounding box center [275, 361] width 147 height 22
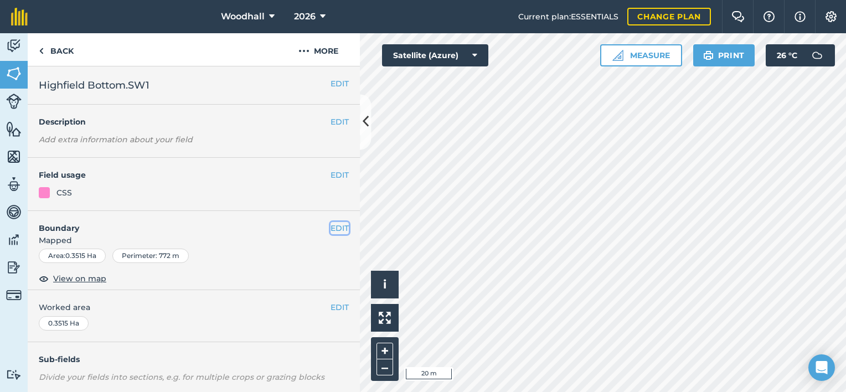
click at [335, 224] on button "EDIT" at bounding box center [340, 228] width 18 height 12
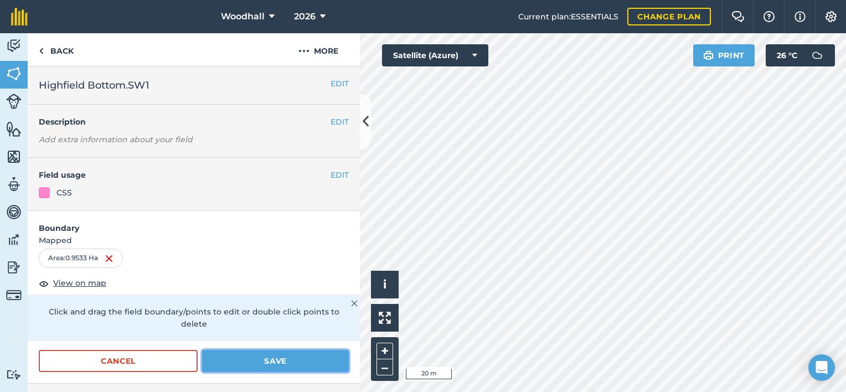
click at [289, 362] on button "Save" at bounding box center [275, 361] width 147 height 22
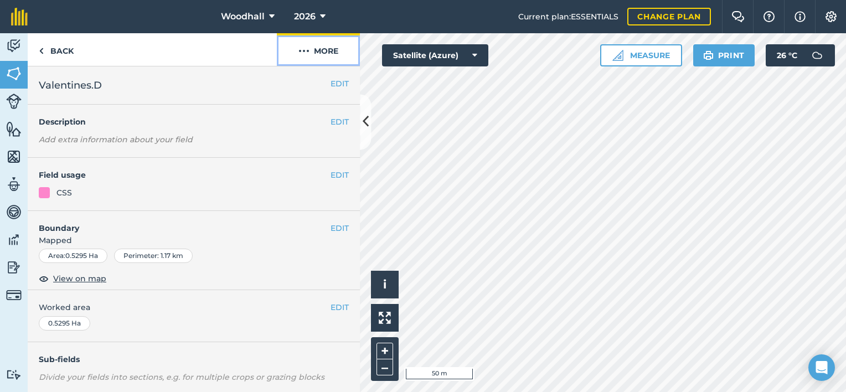
click at [324, 52] on button "More" at bounding box center [318, 49] width 83 height 33
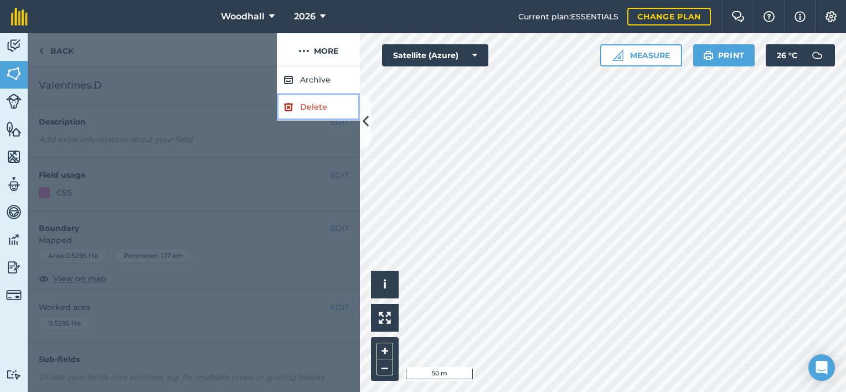
click at [311, 104] on link "Delete" at bounding box center [318, 107] width 83 height 27
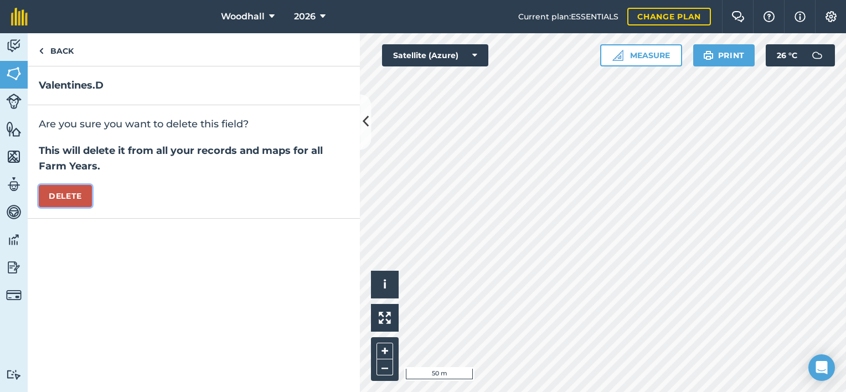
click at [77, 192] on button "Delete" at bounding box center [65, 196] width 53 height 22
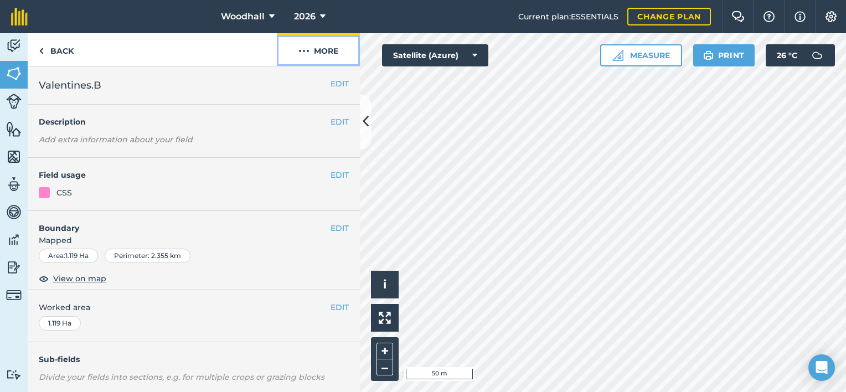
click at [308, 45] on img at bounding box center [303, 50] width 11 height 13
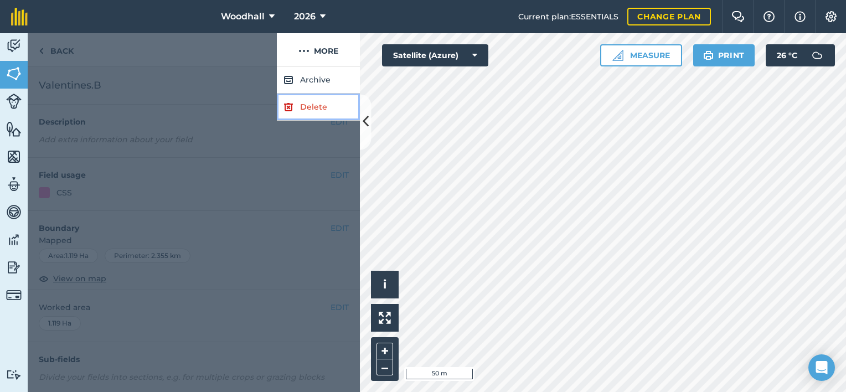
click at [318, 104] on link "Delete" at bounding box center [318, 107] width 83 height 27
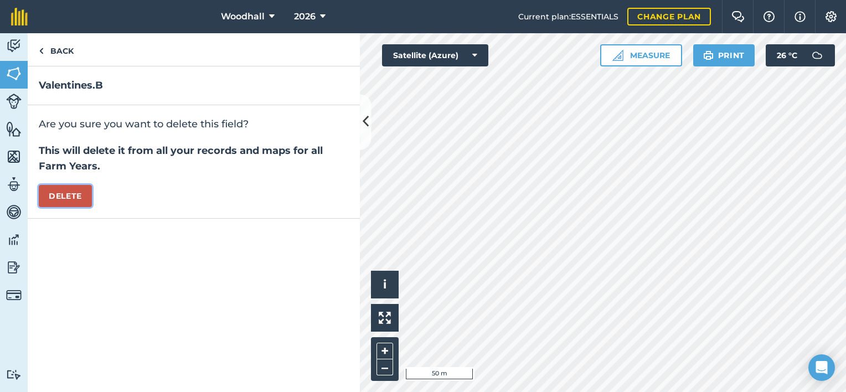
click at [65, 197] on button "Delete" at bounding box center [65, 196] width 53 height 22
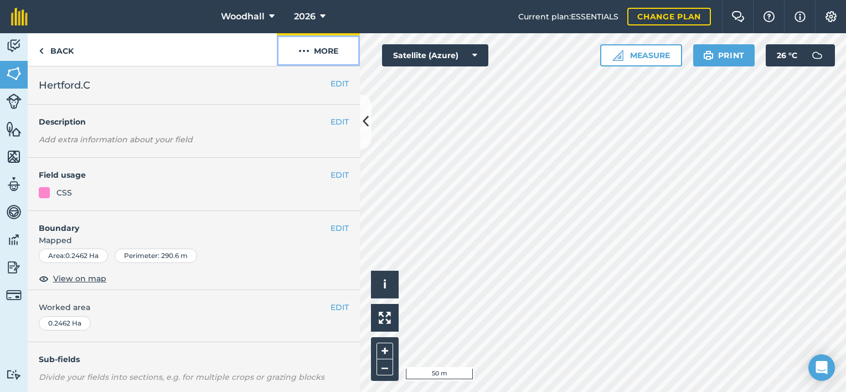
click at [308, 50] on img at bounding box center [303, 50] width 11 height 13
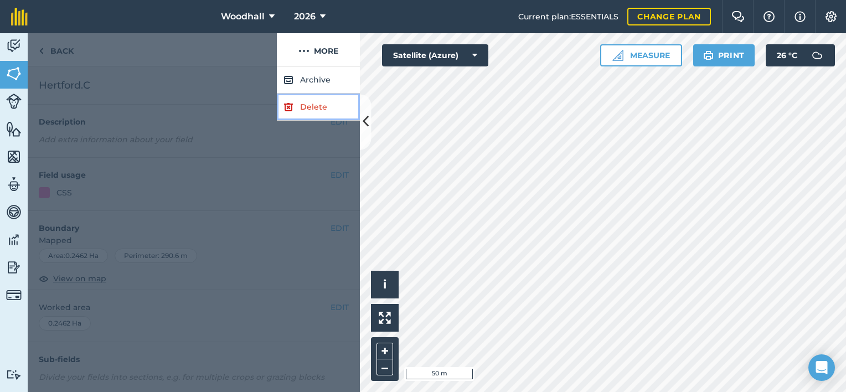
click at [312, 104] on link "Delete" at bounding box center [318, 107] width 83 height 27
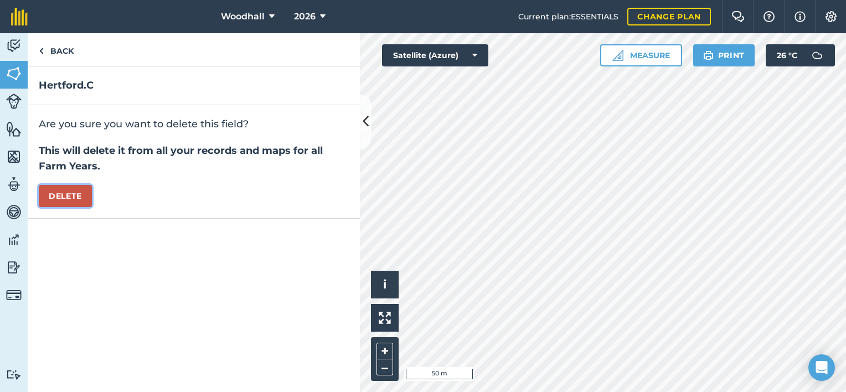
click at [71, 193] on button "Delete" at bounding box center [65, 196] width 53 height 22
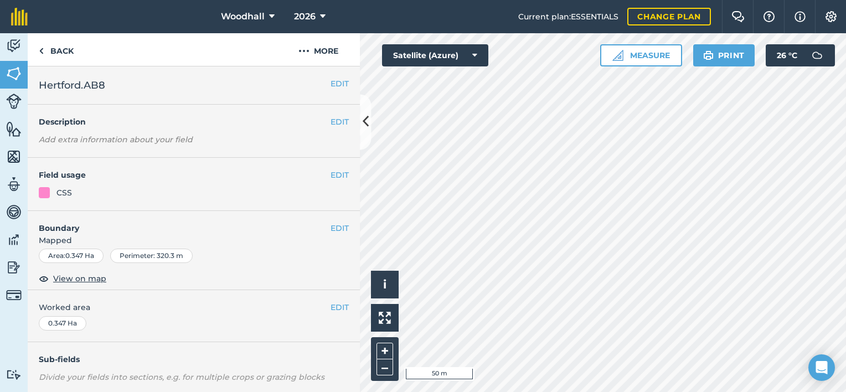
click at [331, 221] on div "EDIT Boundary Mapped Area : 0.347 Ha Perimeter : 320.3 m View on map" at bounding box center [194, 251] width 332 height 80
click at [331, 228] on button "EDIT" at bounding box center [340, 228] width 18 height 12
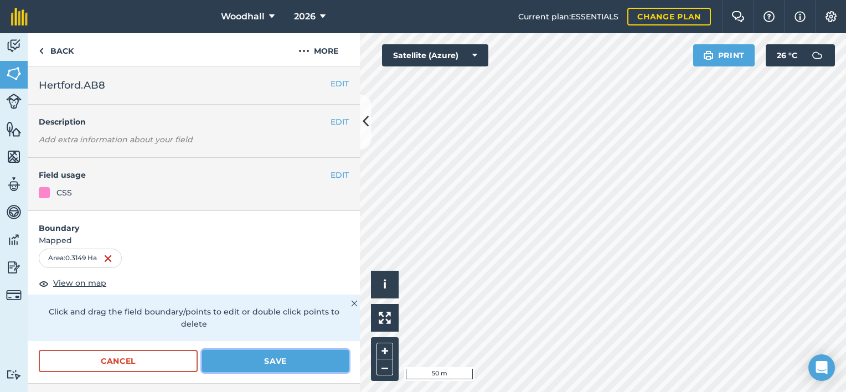
click at [295, 355] on button "Save" at bounding box center [275, 361] width 147 height 22
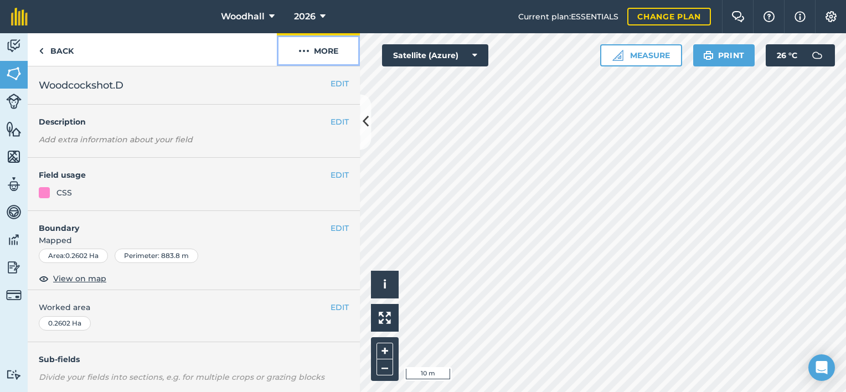
click at [321, 49] on button "More" at bounding box center [318, 49] width 83 height 33
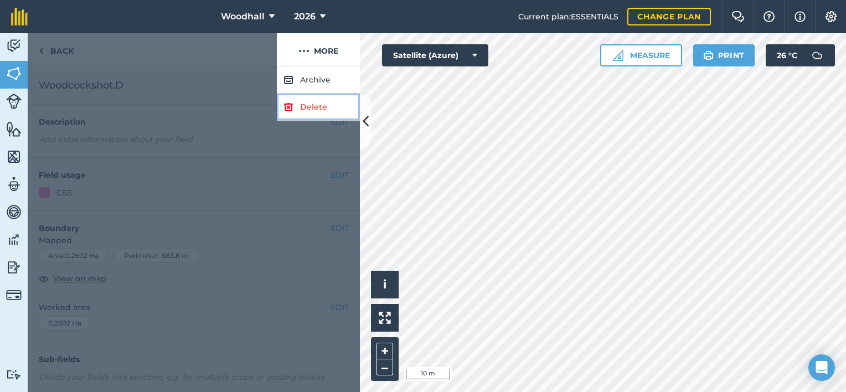
click at [315, 106] on link "Delete" at bounding box center [318, 107] width 83 height 27
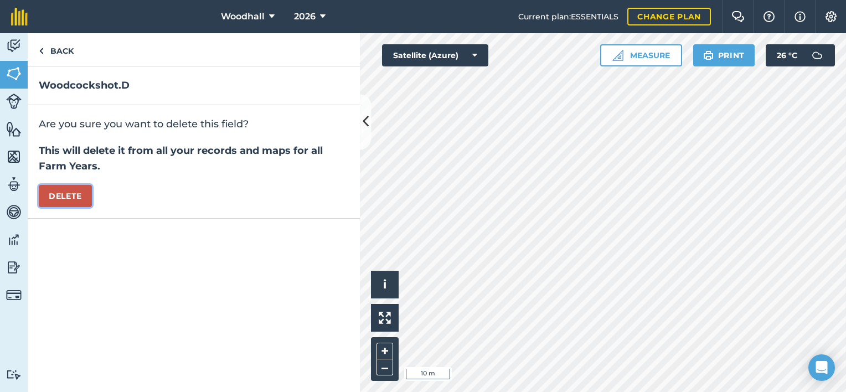
click at [84, 196] on button "Delete" at bounding box center [65, 196] width 53 height 22
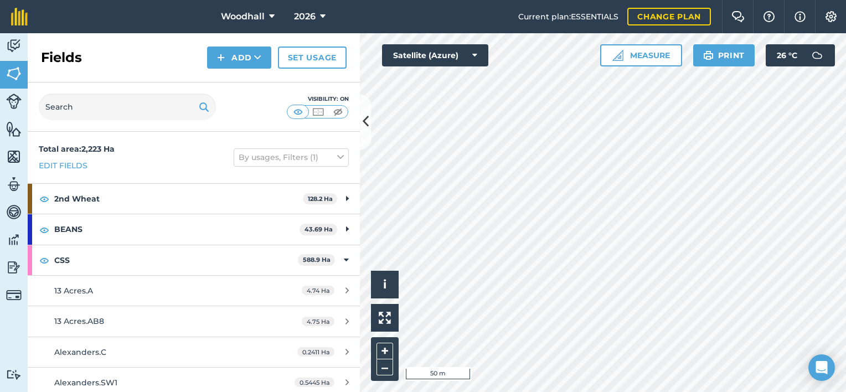
click at [602, 19] on div "Woodhall 2026 Current plan : ESSENTIALS Change plan Farm Chat Help Info Setting…" at bounding box center [423, 196] width 846 height 392
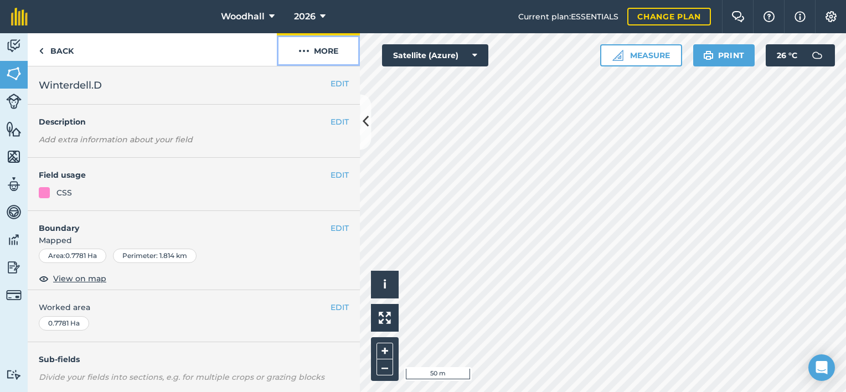
click at [316, 47] on button "More" at bounding box center [318, 49] width 83 height 33
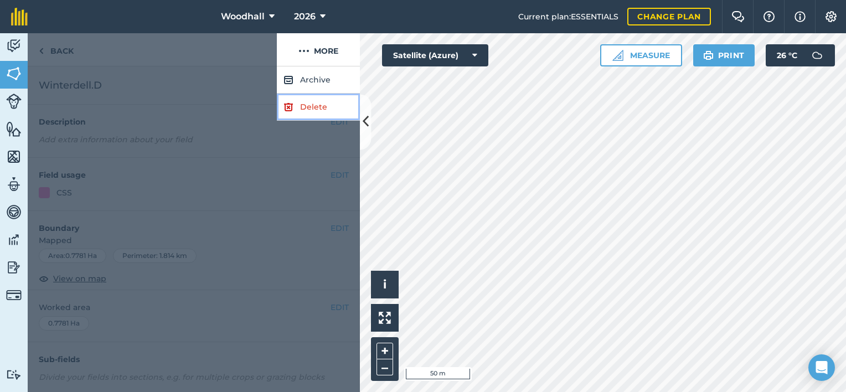
click at [317, 104] on link "Delete" at bounding box center [318, 107] width 83 height 27
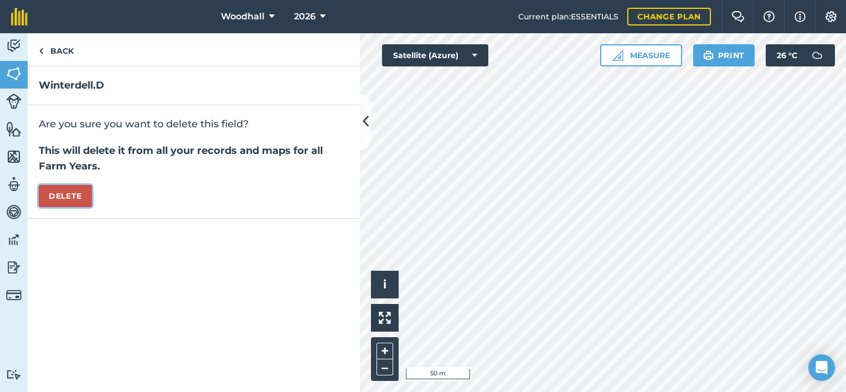
click at [57, 187] on button "Delete" at bounding box center [65, 196] width 53 height 22
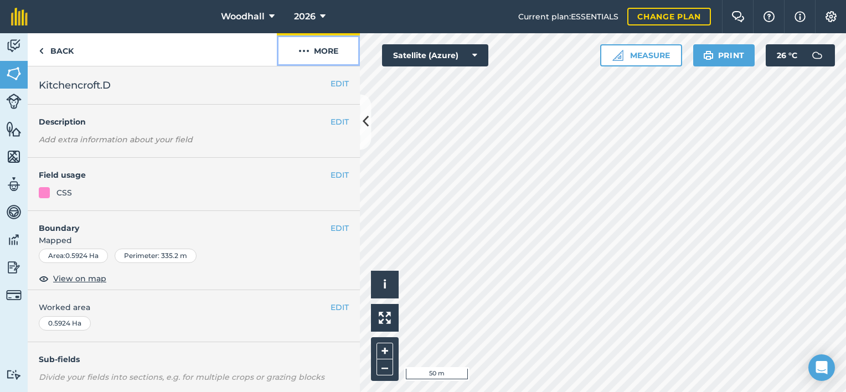
click at [319, 49] on button "More" at bounding box center [318, 49] width 83 height 33
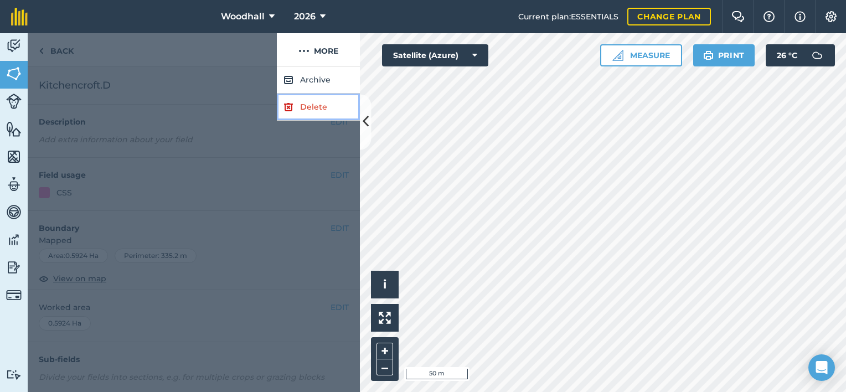
click at [304, 102] on link "Delete" at bounding box center [318, 107] width 83 height 27
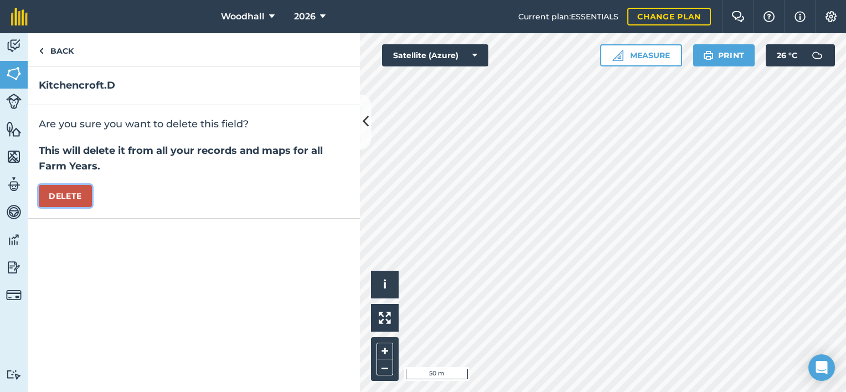
click at [82, 191] on button "Delete" at bounding box center [65, 196] width 53 height 22
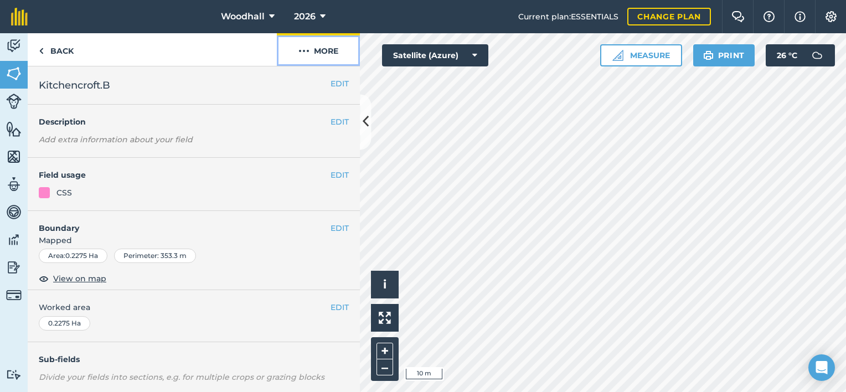
click at [313, 49] on button "More" at bounding box center [318, 49] width 83 height 33
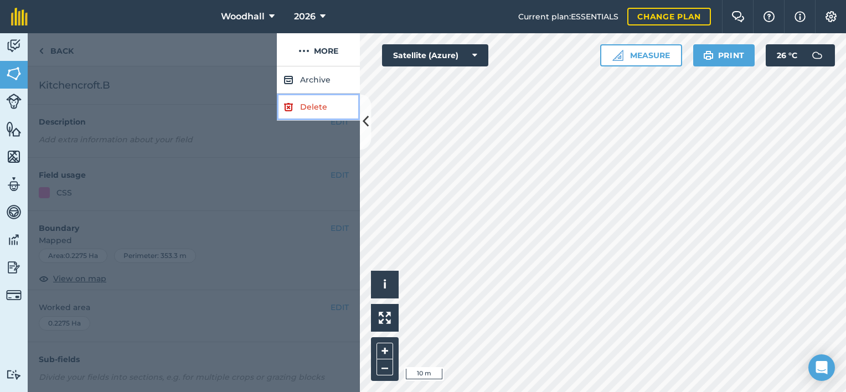
click at [303, 104] on link "Delete" at bounding box center [318, 107] width 83 height 27
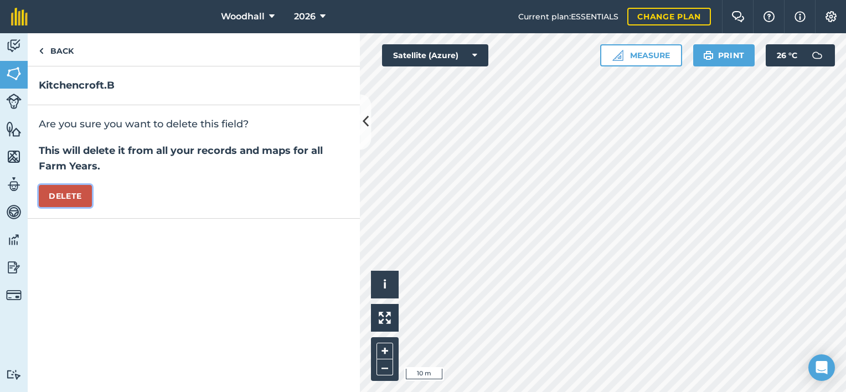
click at [78, 186] on button "Delete" at bounding box center [65, 196] width 53 height 22
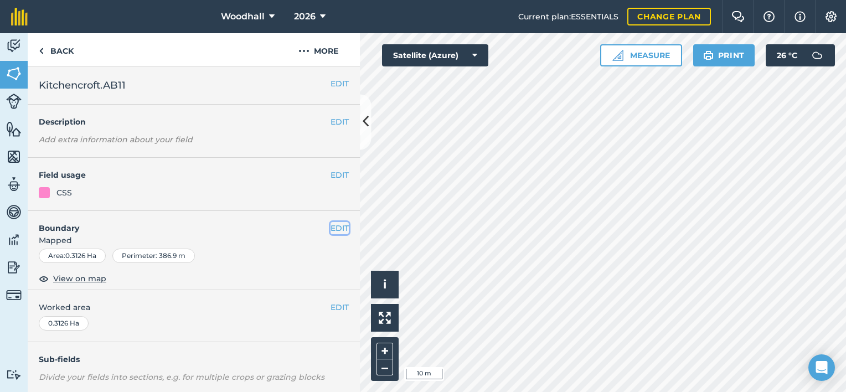
click at [331, 224] on button "EDIT" at bounding box center [340, 228] width 18 height 12
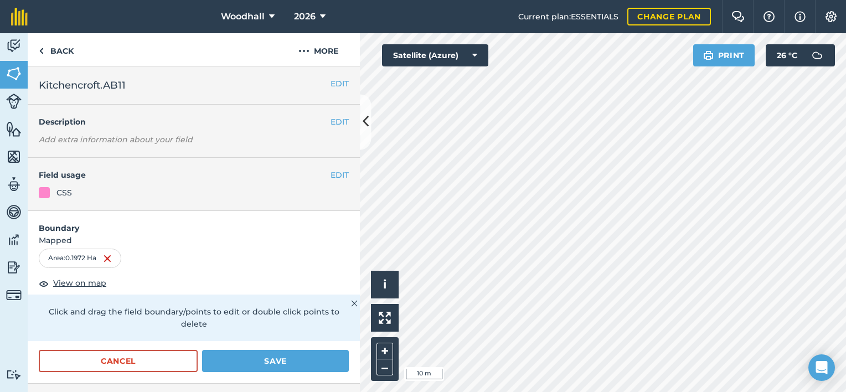
click at [271, 348] on form "Boundary Mapped Area : 0.1972 Ha View on map Click and drag the field boundary/…" at bounding box center [194, 297] width 332 height 173
click at [270, 361] on button "Save" at bounding box center [275, 361] width 147 height 22
